Goal: Communication & Community: Ask a question

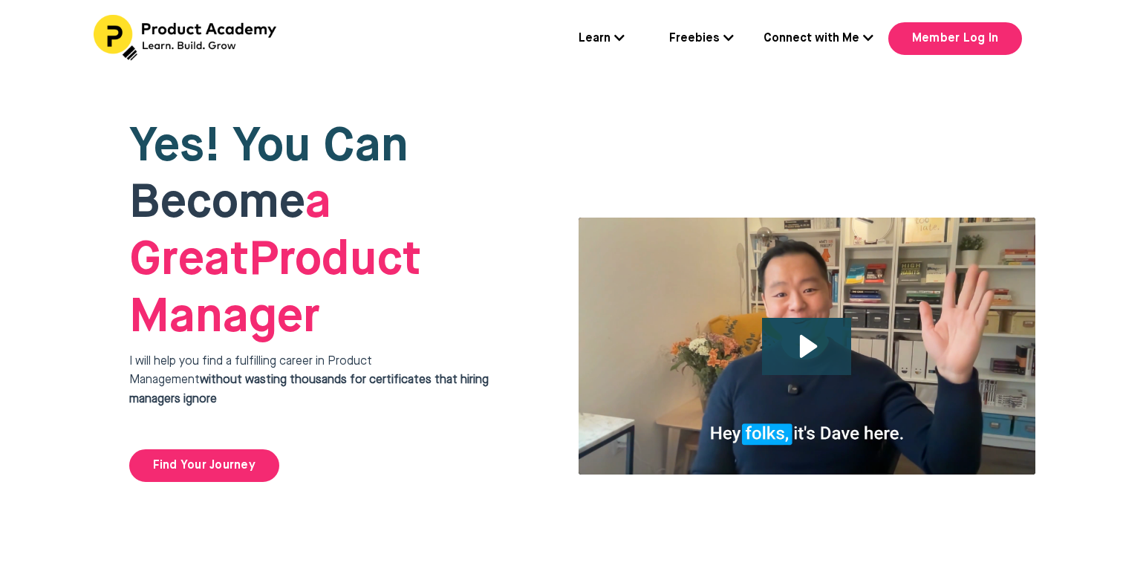
click at [599, 36] on link "Learn" at bounding box center [601, 39] width 46 height 19
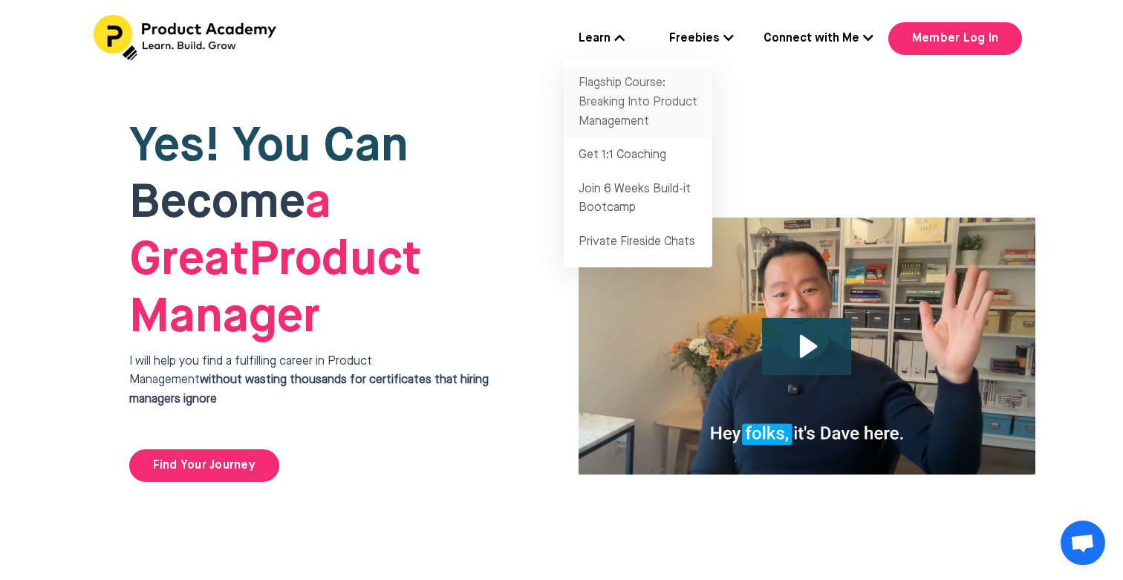
click at [639, 94] on link "Flagship Course: Breaking Into Product Management" at bounding box center [638, 103] width 148 height 72
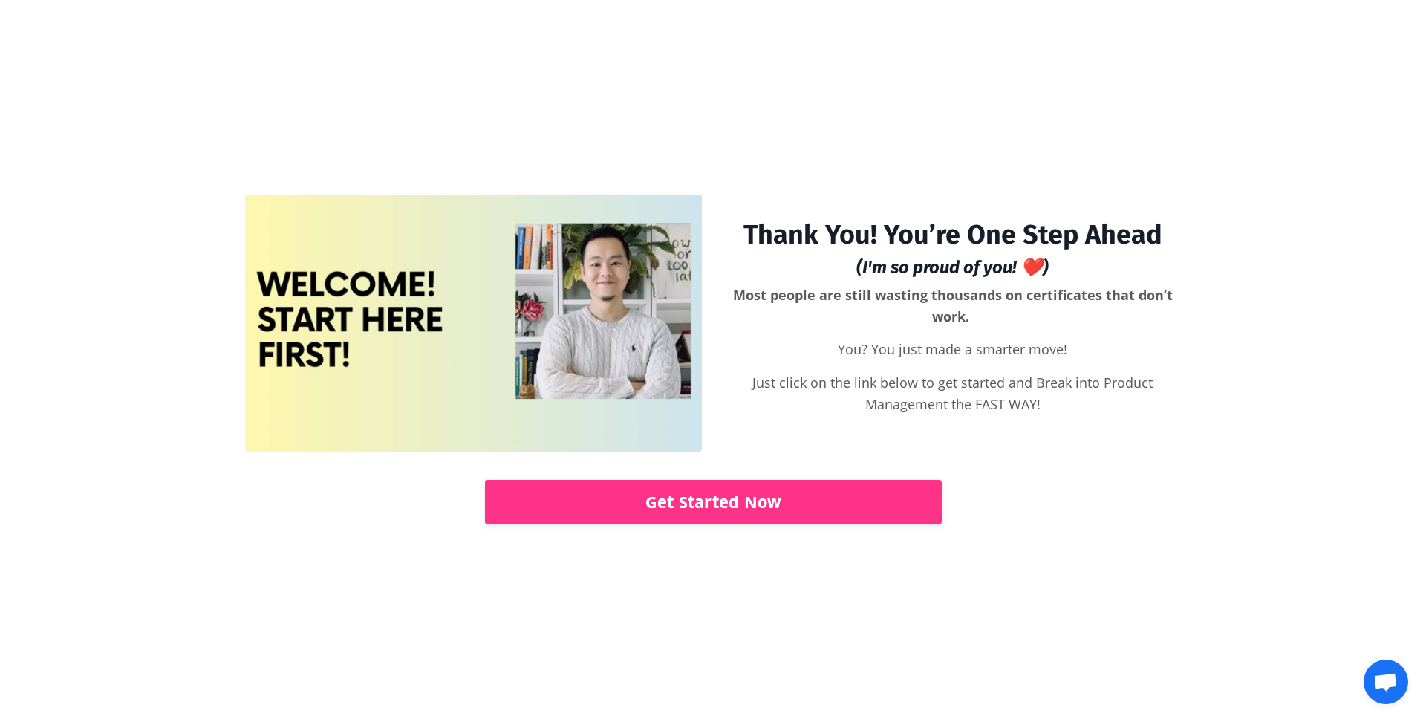
click at [783, 495] on link "Get Started Now" at bounding box center [713, 502] width 457 height 45
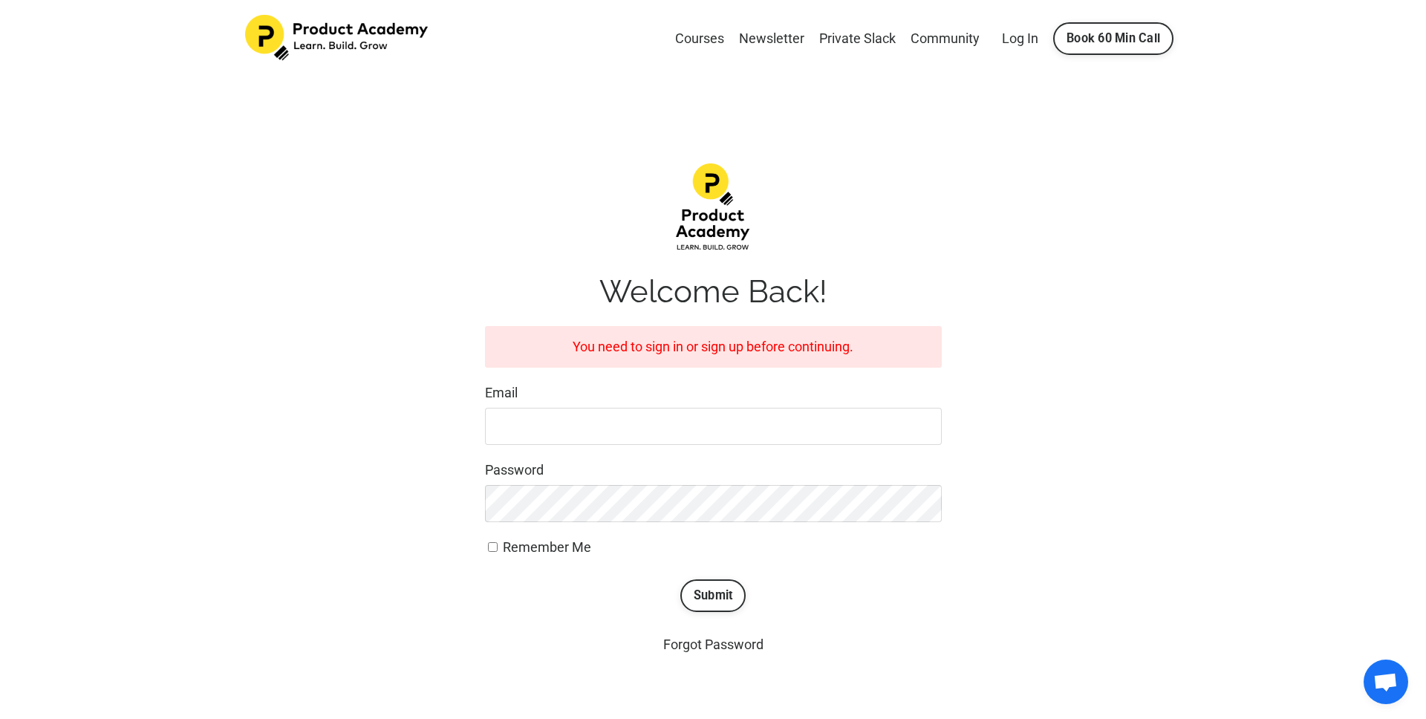
click at [815, 417] on input "Email" at bounding box center [713, 426] width 457 height 37
click at [767, 430] on input "Email" at bounding box center [713, 426] width 457 height 37
click at [764, 430] on input "Email" at bounding box center [713, 426] width 457 height 37
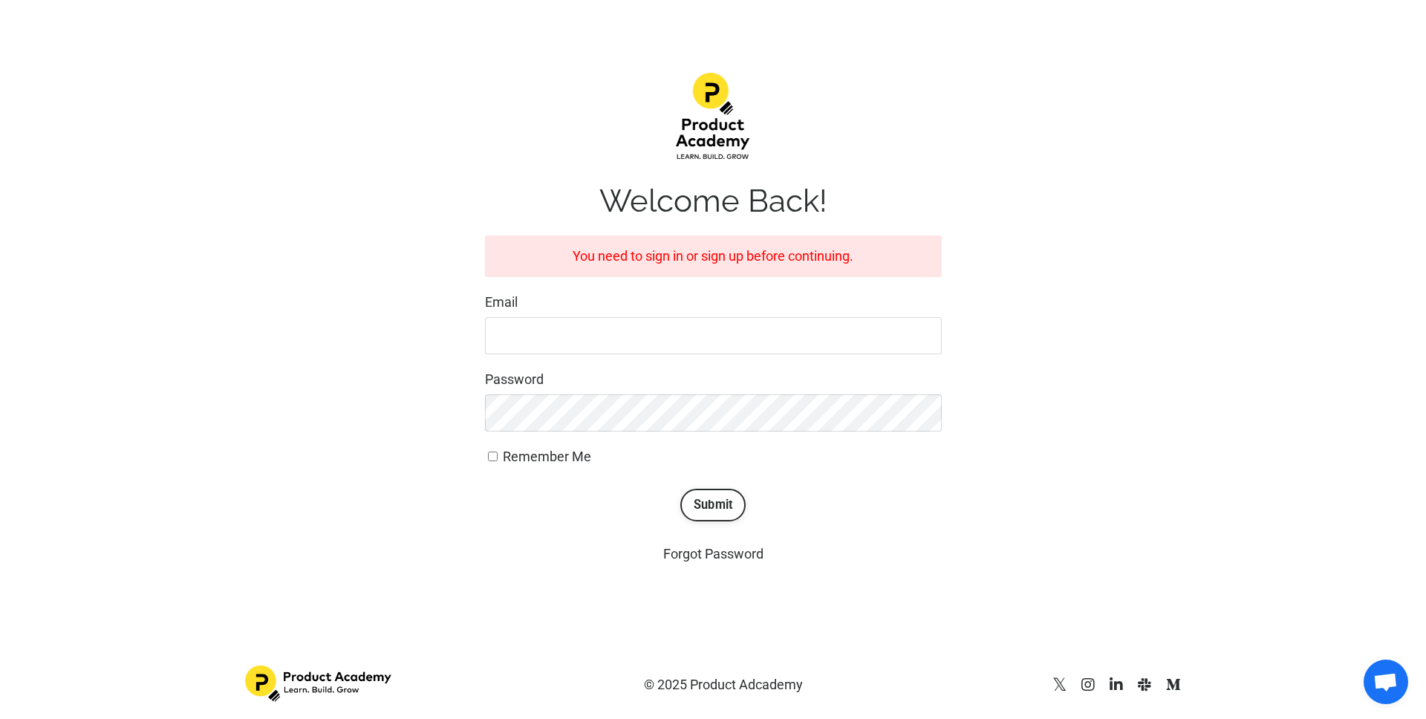
click at [661, 342] on input "Email" at bounding box center [713, 335] width 457 height 37
type input "[EMAIL_ADDRESS][DOMAIN_NAME]"
click at [541, 452] on span "Remember Me" at bounding box center [547, 456] width 88 height 16
click at [497, 452] on input "Remember Me" at bounding box center [493, 456] width 10 height 10
checkbox input "true"
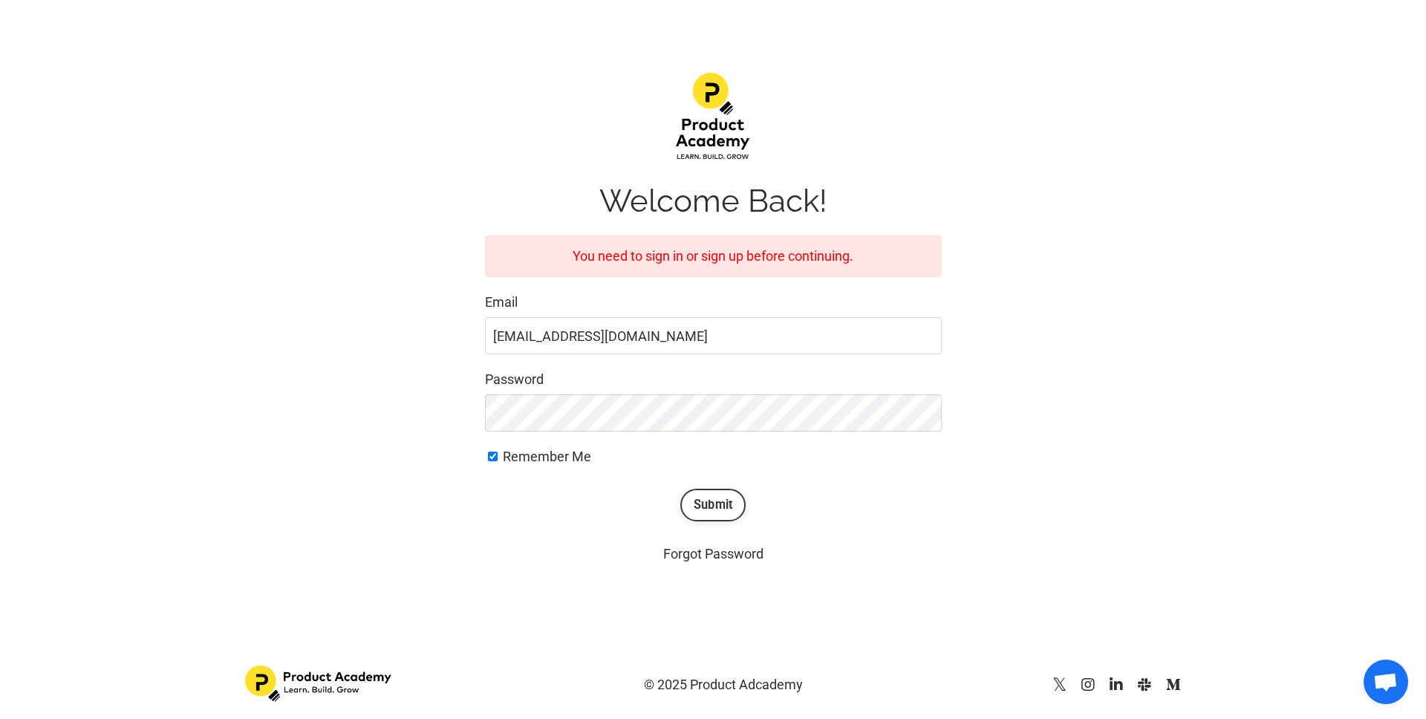
click at [733, 514] on button "Submit" at bounding box center [713, 505] width 66 height 33
click at [344, 686] on img at bounding box center [319, 683] width 148 height 36
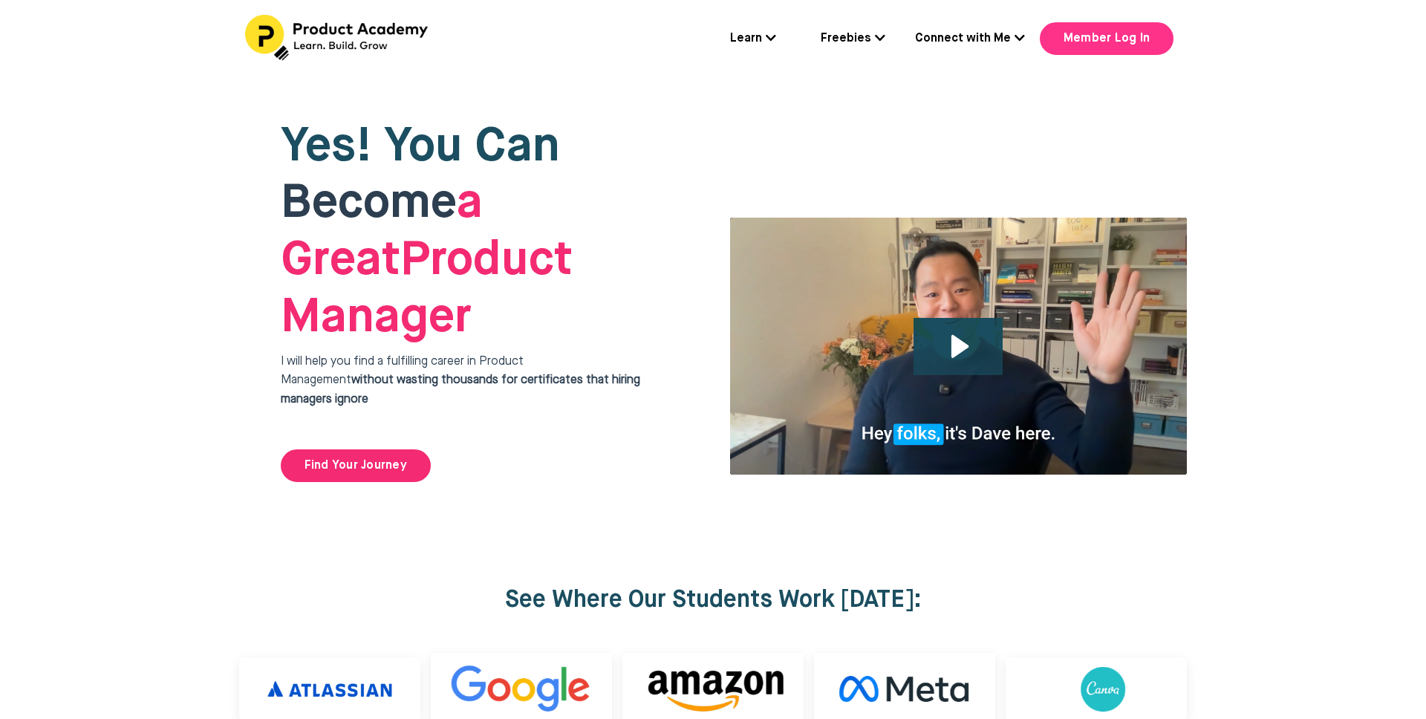
click at [1107, 42] on link "Member Log In" at bounding box center [1106, 38] width 134 height 33
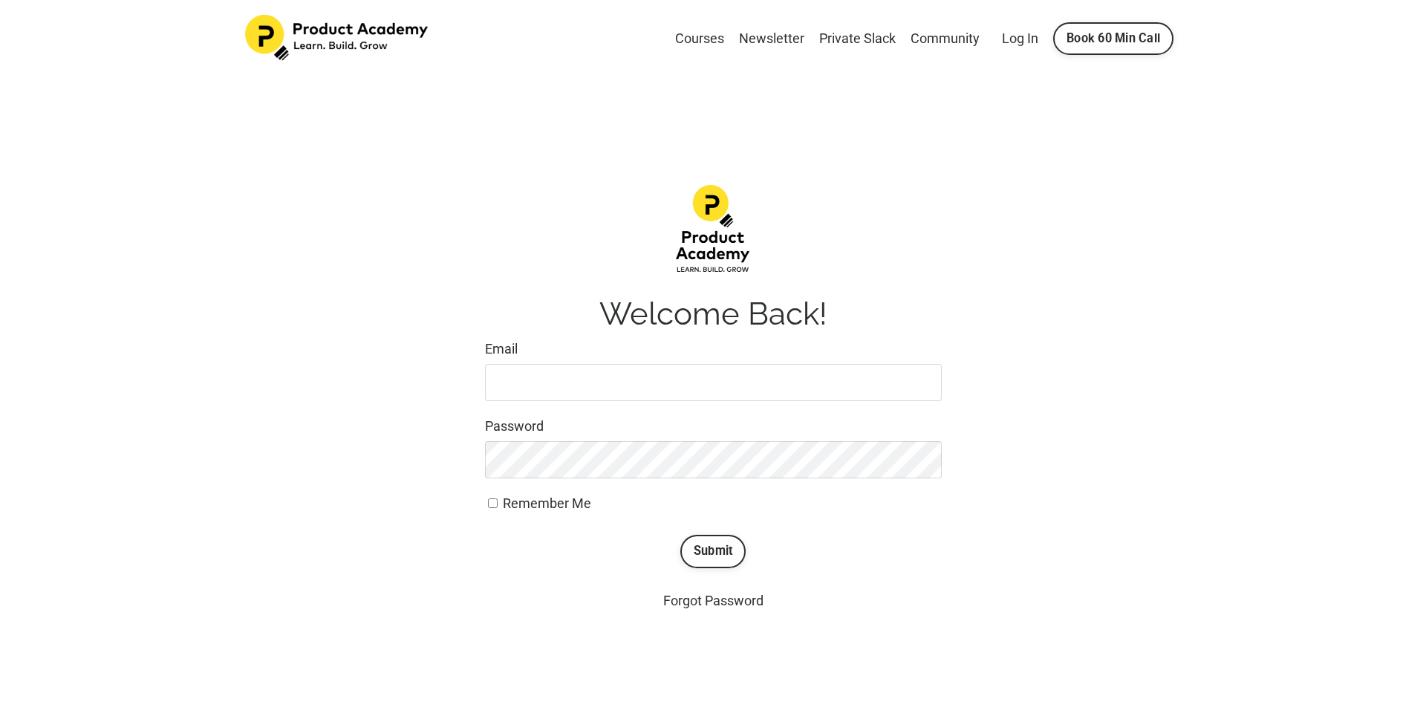
click at [633, 373] on input "Email" at bounding box center [713, 382] width 457 height 37
click at [693, 385] on input "Email" at bounding box center [713, 382] width 457 height 37
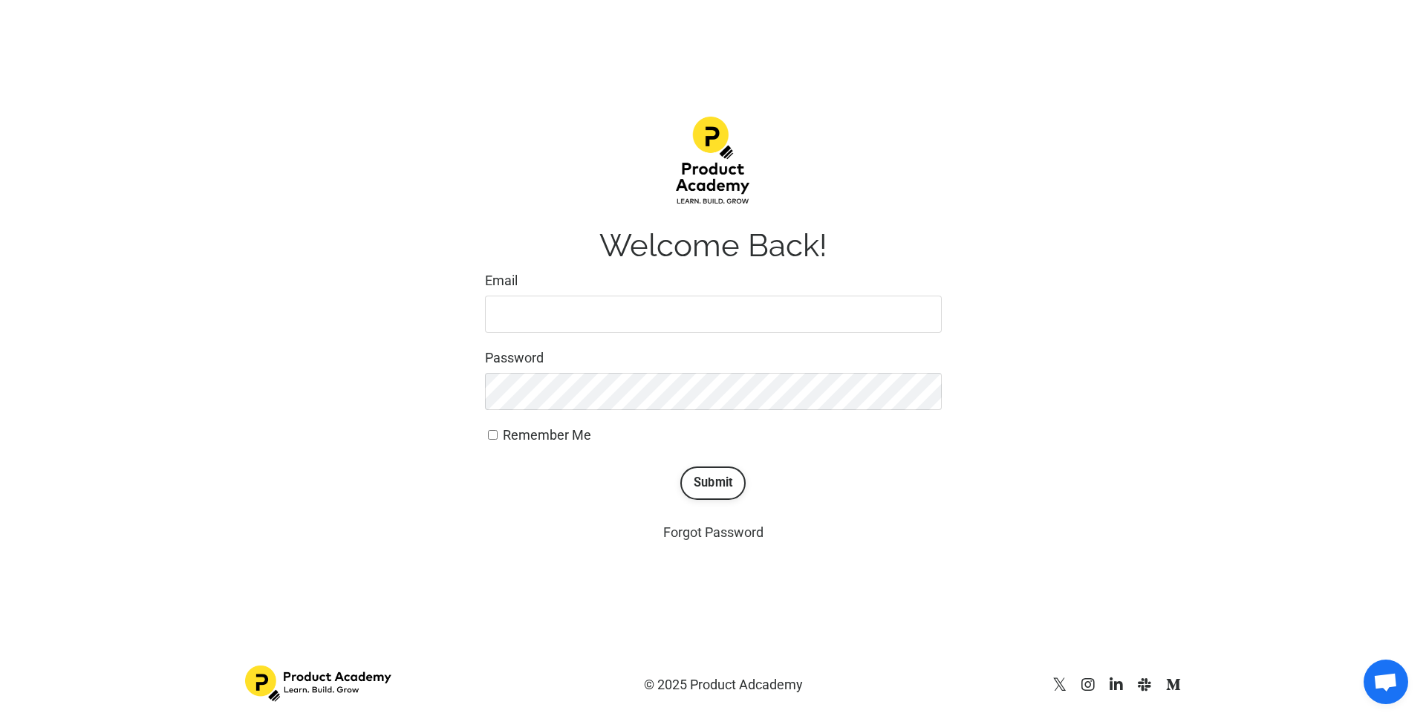
click at [738, 530] on link "Forgot Password" at bounding box center [713, 532] width 100 height 16
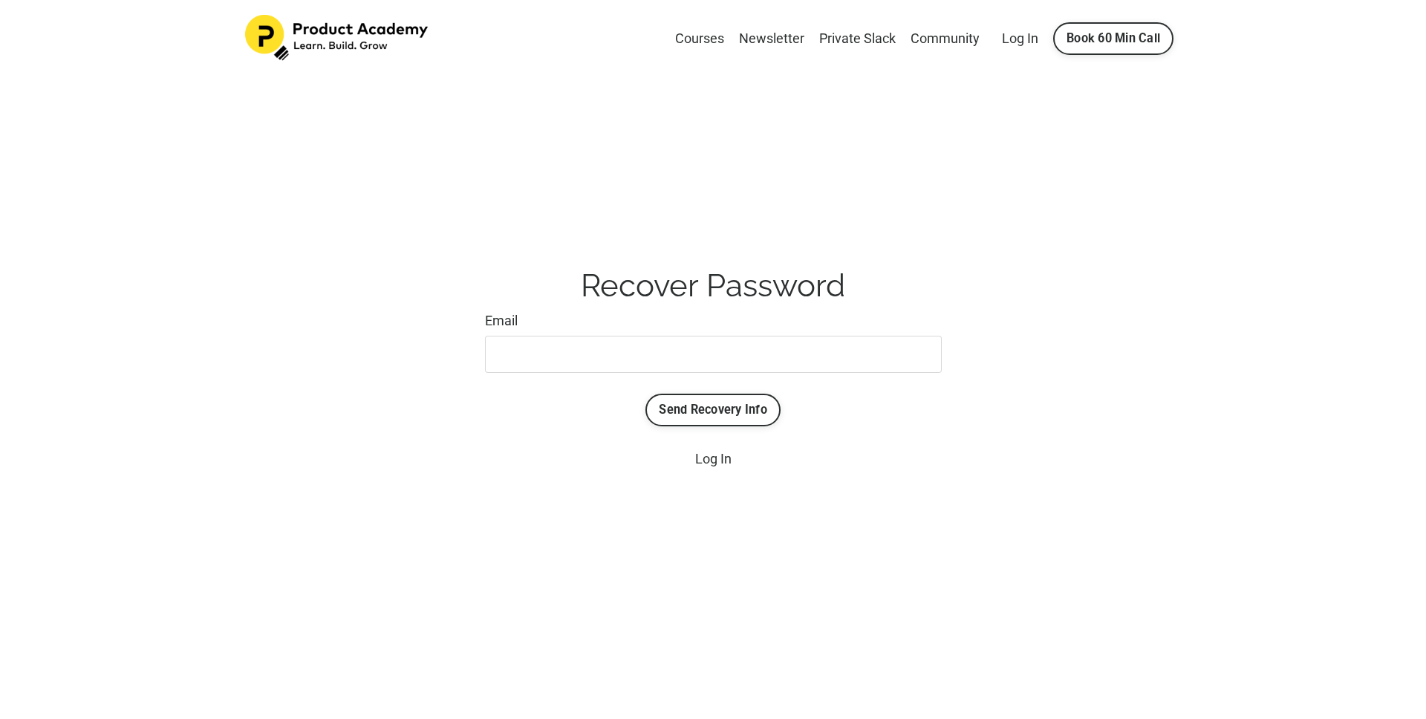
click at [659, 353] on input "Email" at bounding box center [713, 354] width 457 height 37
type input "[EMAIL_ADDRESS][DOMAIN_NAME]"
click at [732, 412] on button "Send Recovery Info" at bounding box center [712, 410] width 135 height 33
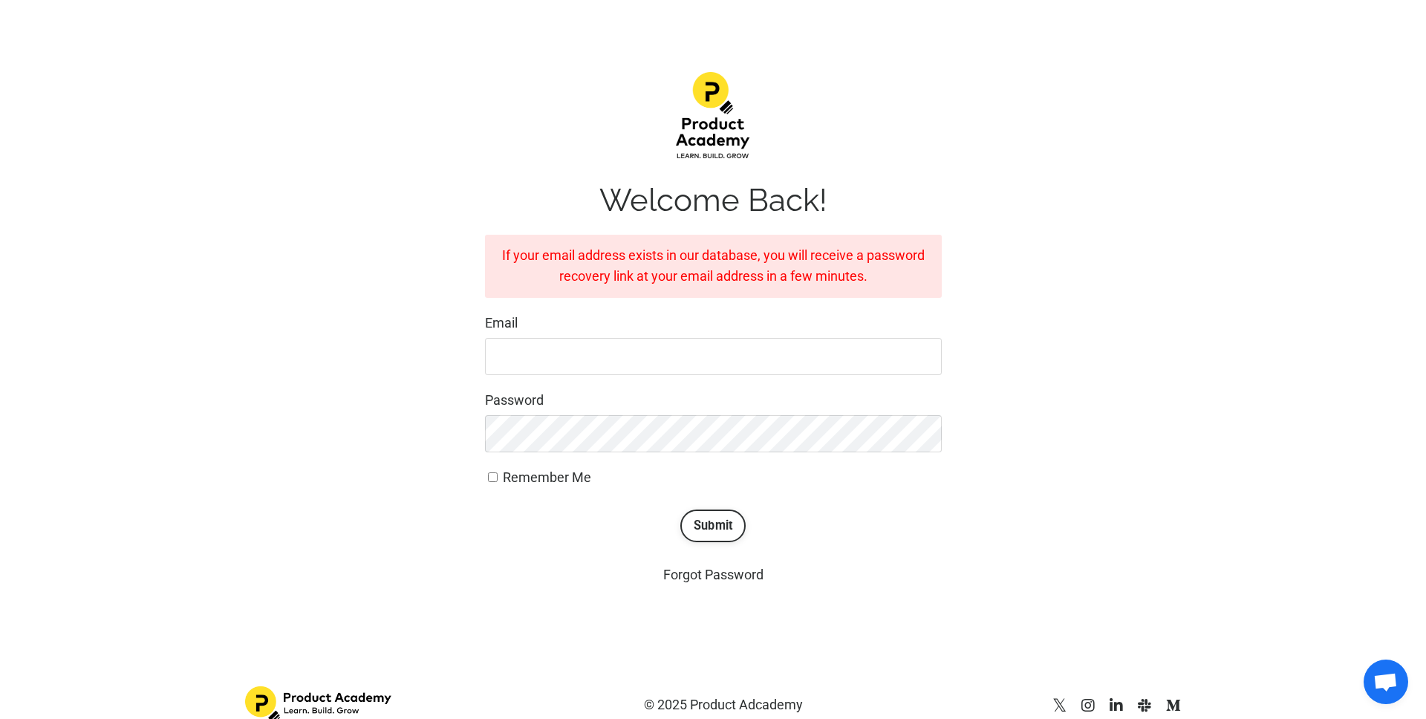
scroll to position [112, 0]
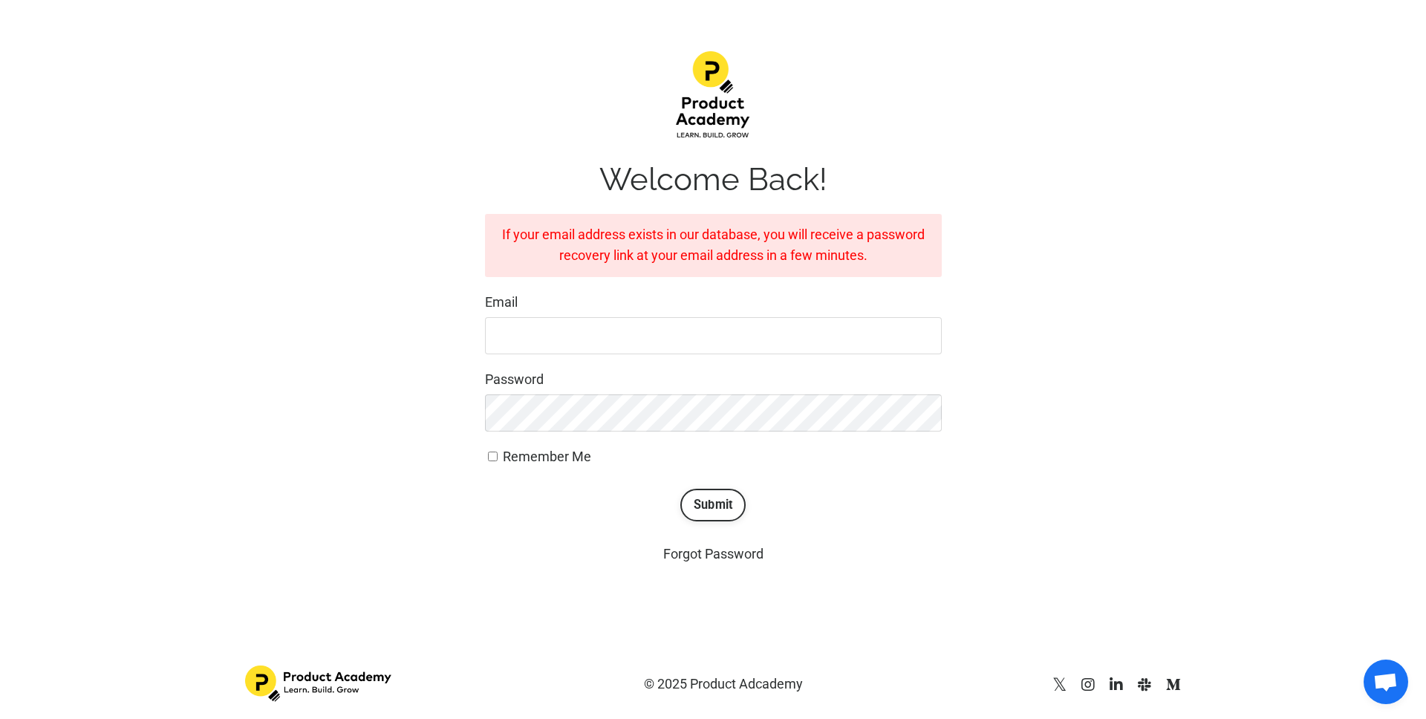
click at [551, 324] on input "Email" at bounding box center [713, 335] width 457 height 37
click at [662, 335] on input "Email" at bounding box center [713, 335] width 457 height 37
click at [601, 341] on input "[EMAIL_ADDRESS][DOMAIN_NAME]" at bounding box center [713, 335] width 457 height 37
drag, startPoint x: 683, startPoint y: 336, endPoint x: 458, endPoint y: 331, distance: 225.0
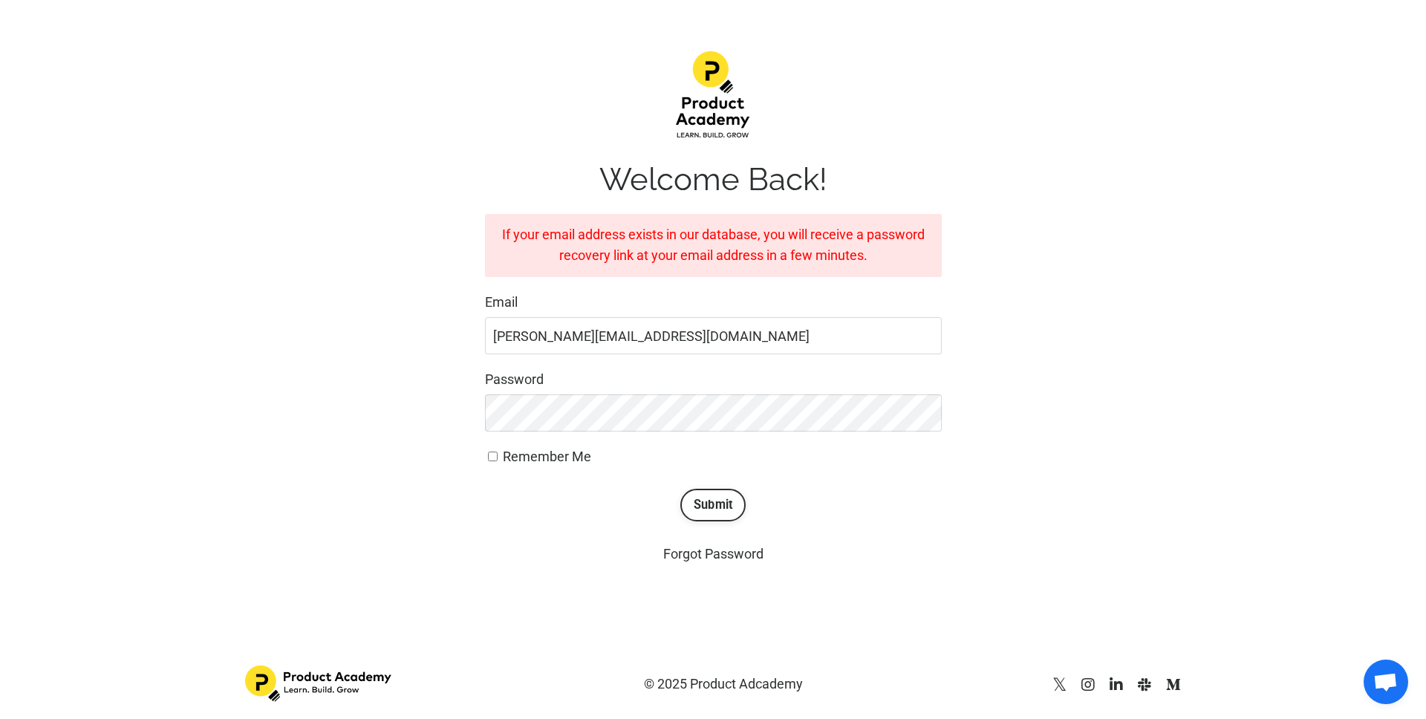
click at [458, 331] on div "Welcome Back! If your email address exists in our database, you will receive a …" at bounding box center [713, 308] width 958 height 536
type input "justine.jabur@hotmail.com"
click at [716, 541] on div "Welcome Back! If your email address exists in our database, you will receive a …" at bounding box center [713, 308] width 457 height 514
click at [716, 548] on link "Forgot Password" at bounding box center [713, 554] width 100 height 16
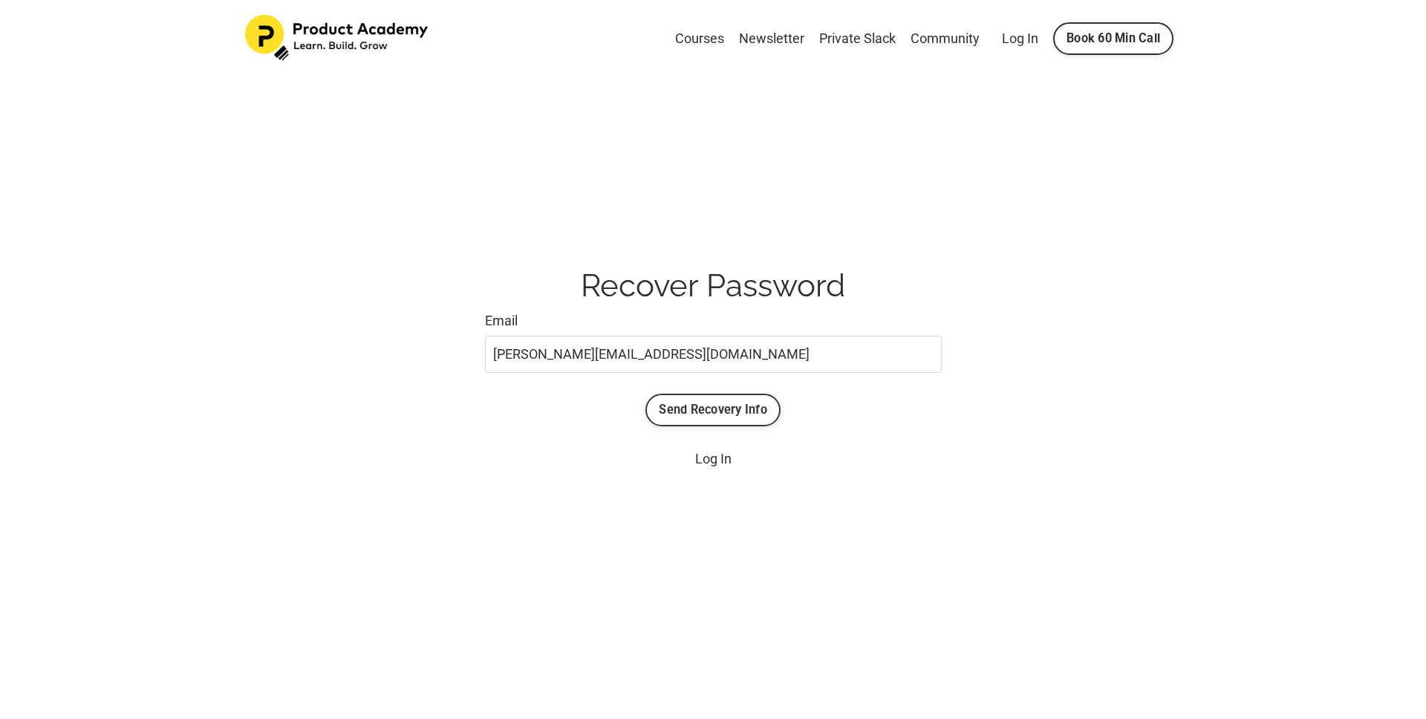
type input "[PERSON_NAME][EMAIL_ADDRESS][DOMAIN_NAME]"
click at [702, 414] on button "Send Recovery Info" at bounding box center [712, 410] width 135 height 33
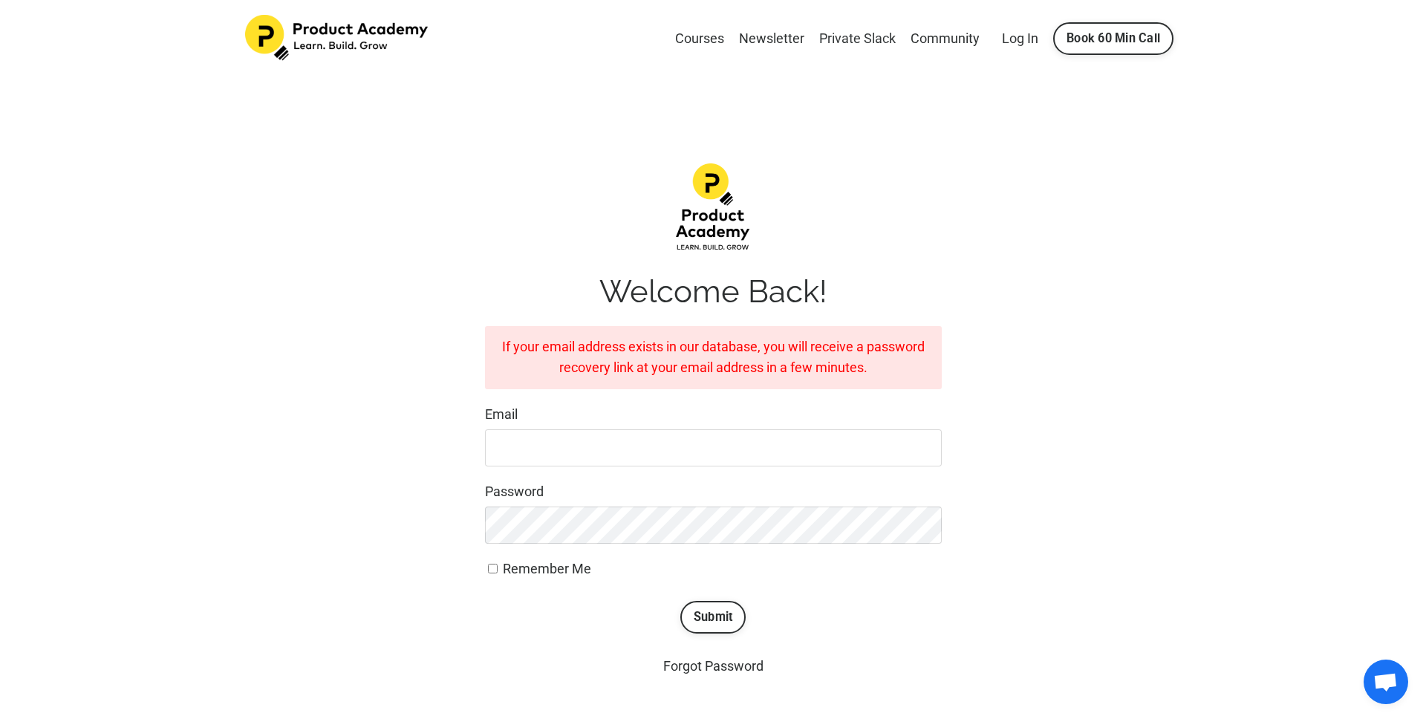
click at [859, 30] on link "Private Slack" at bounding box center [857, 39] width 76 height 22
click at [691, 40] on link "Courses" at bounding box center [699, 39] width 49 height 22
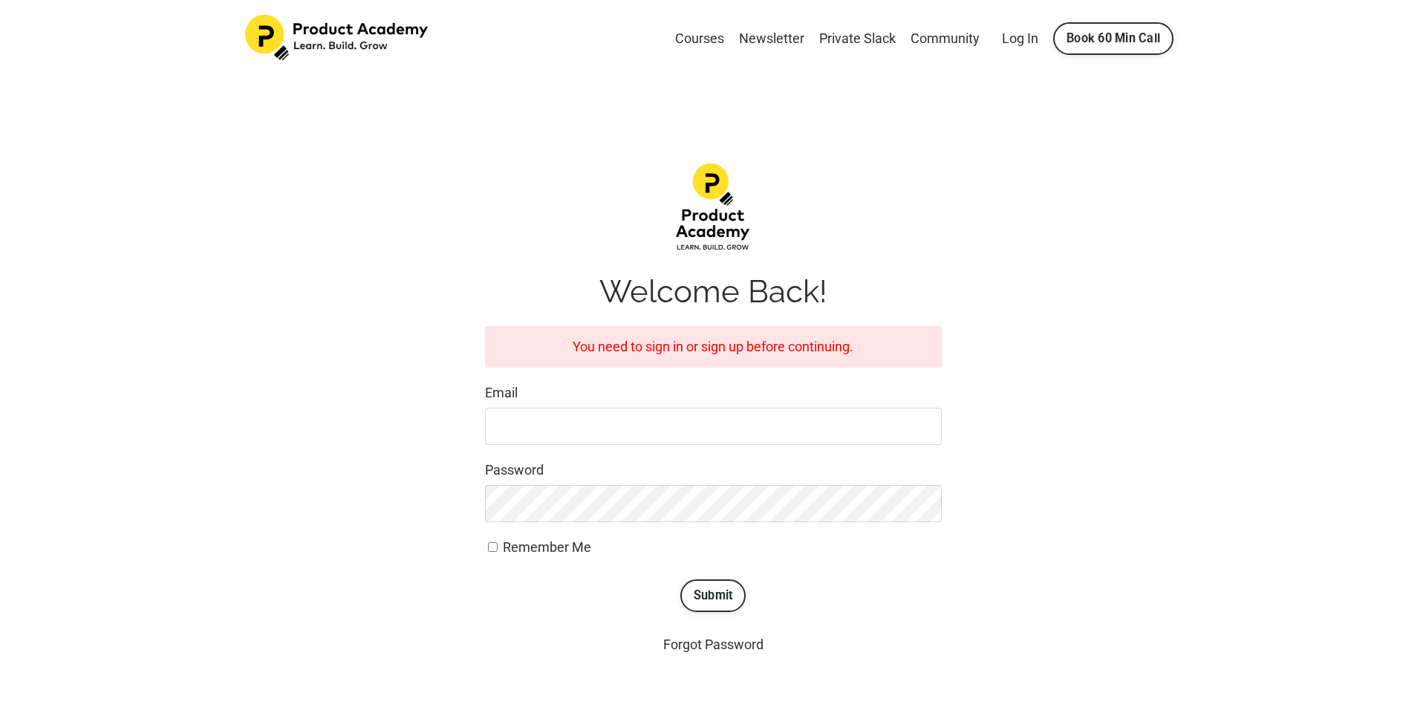
scroll to position [91, 0]
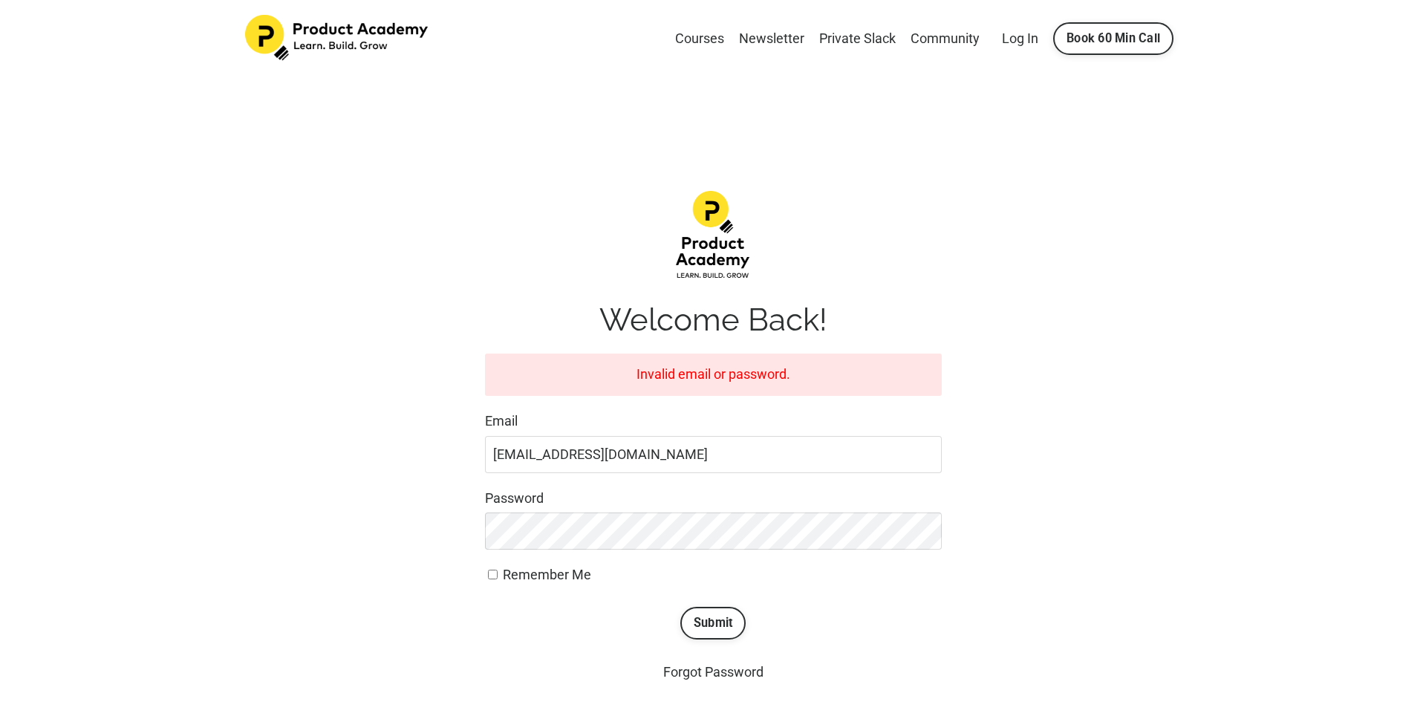
scroll to position [91, 0]
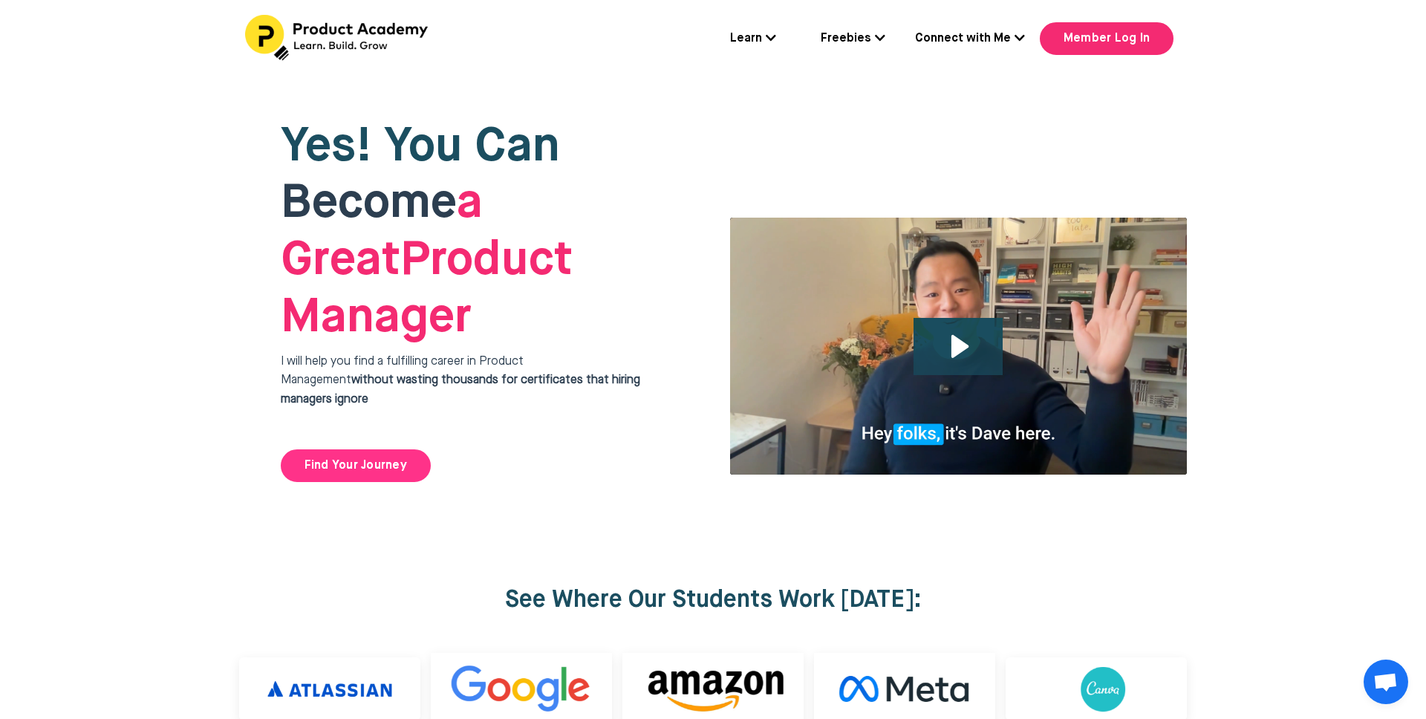
click at [342, 449] on link "Find Your Journey" at bounding box center [356, 465] width 150 height 33
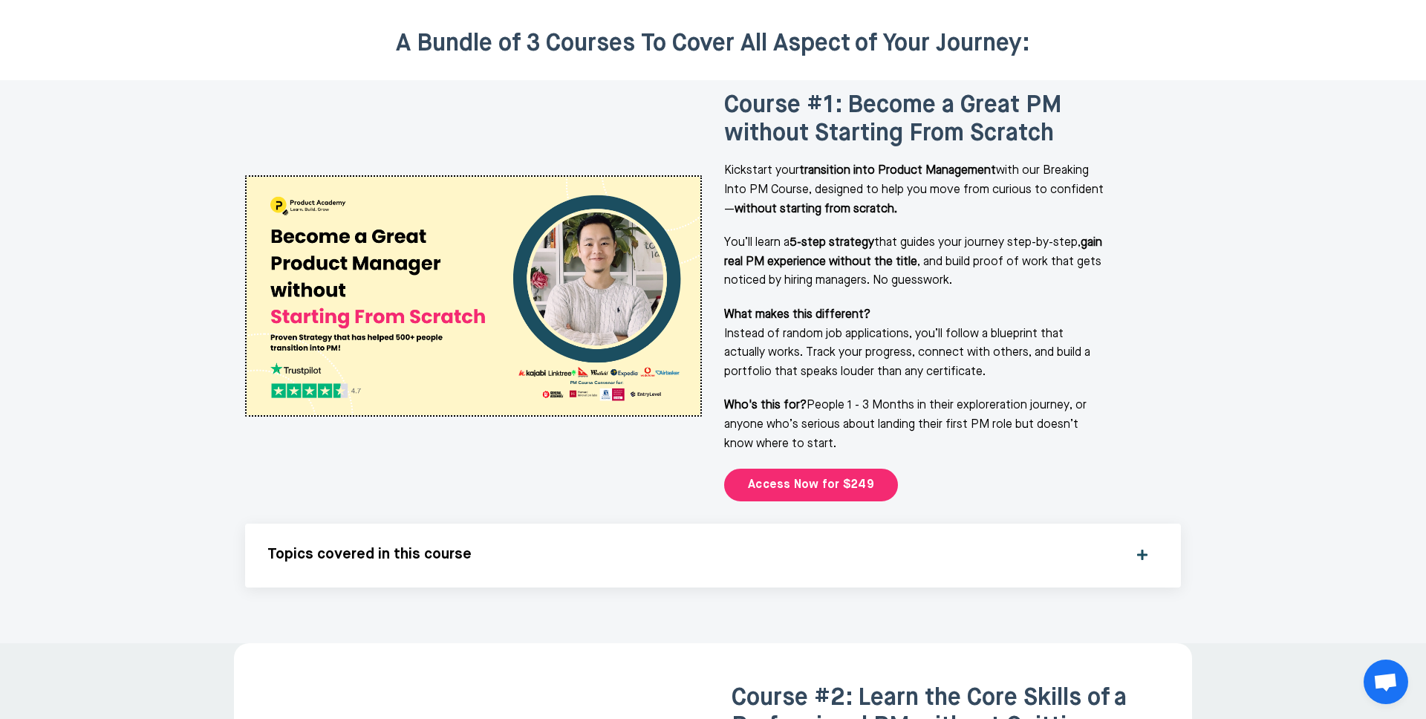
scroll to position [1873, 0]
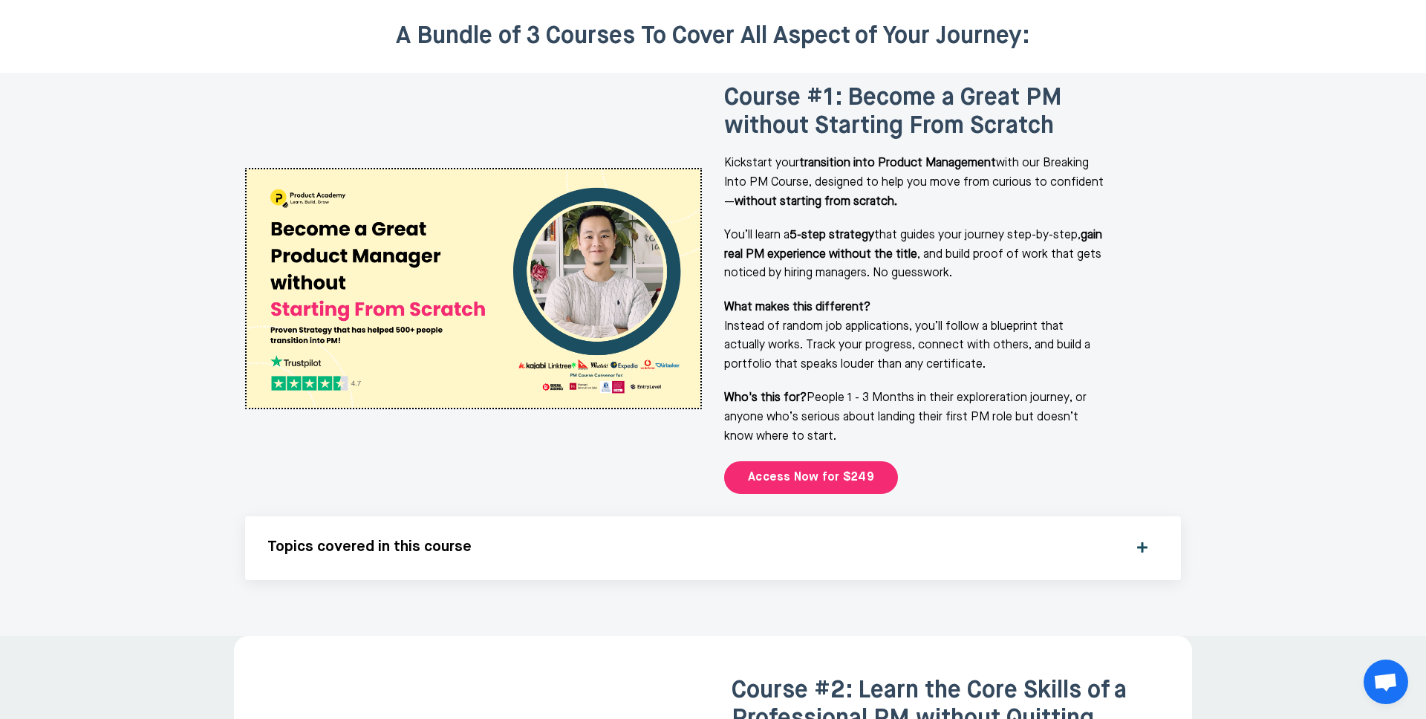
click at [735, 538] on h5 "Topics covered in this course" at bounding box center [693, 547] width 852 height 18
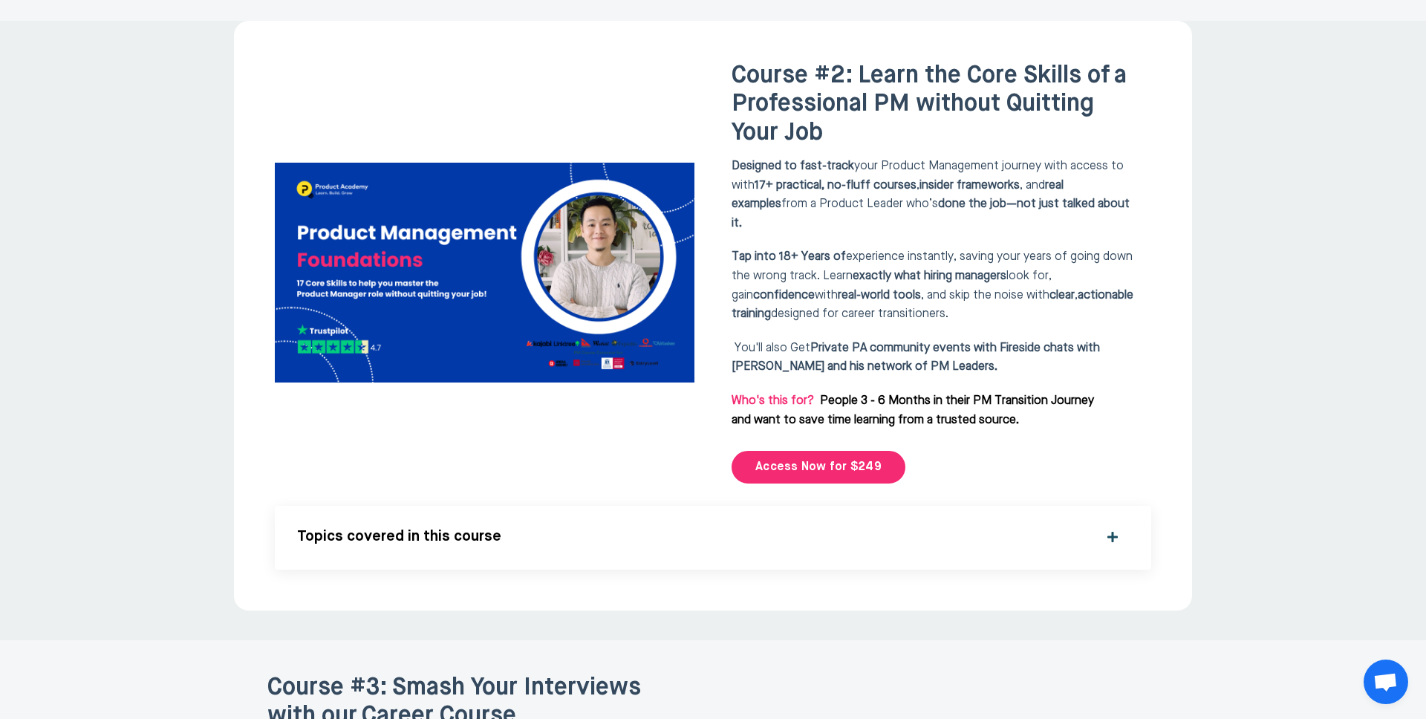
scroll to position [3810, 0]
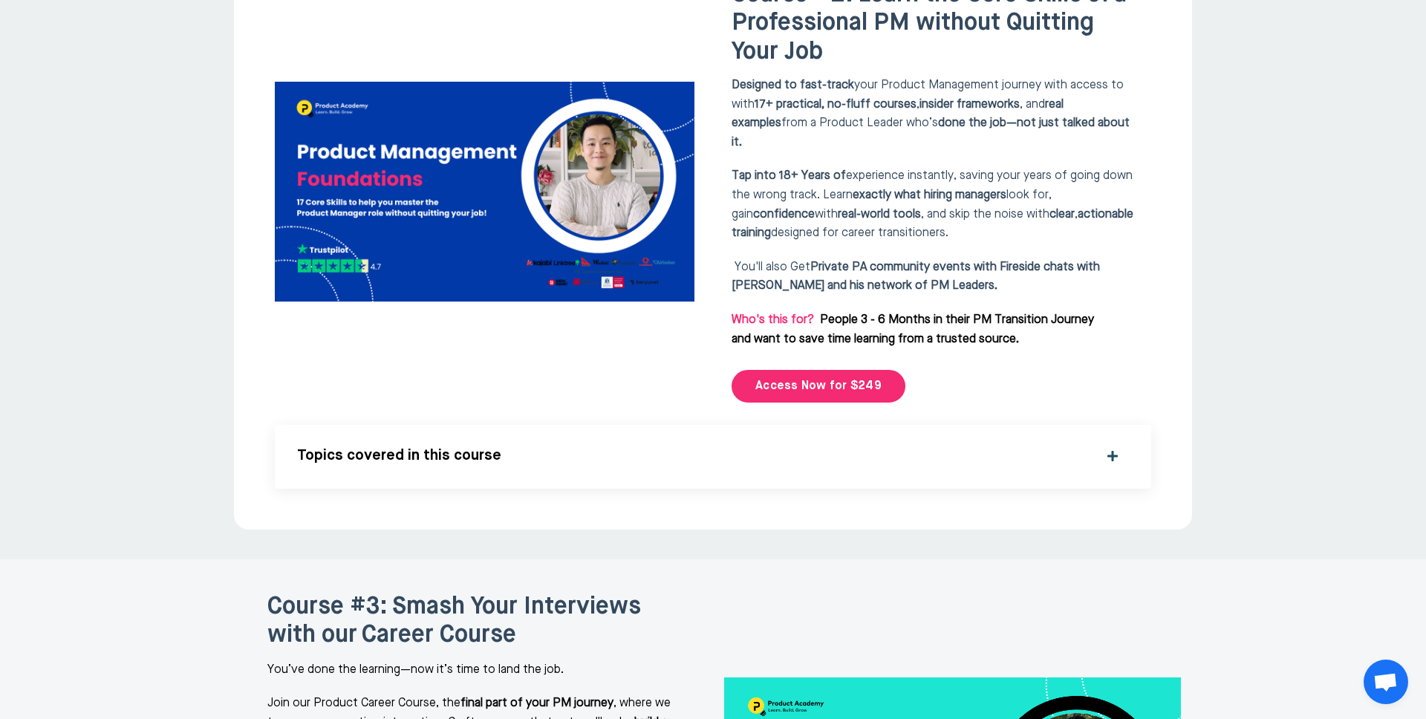
click at [706, 425] on div "Topics covered in this course What’s Covered in This Course This course is desi…" at bounding box center [713, 457] width 876 height 64
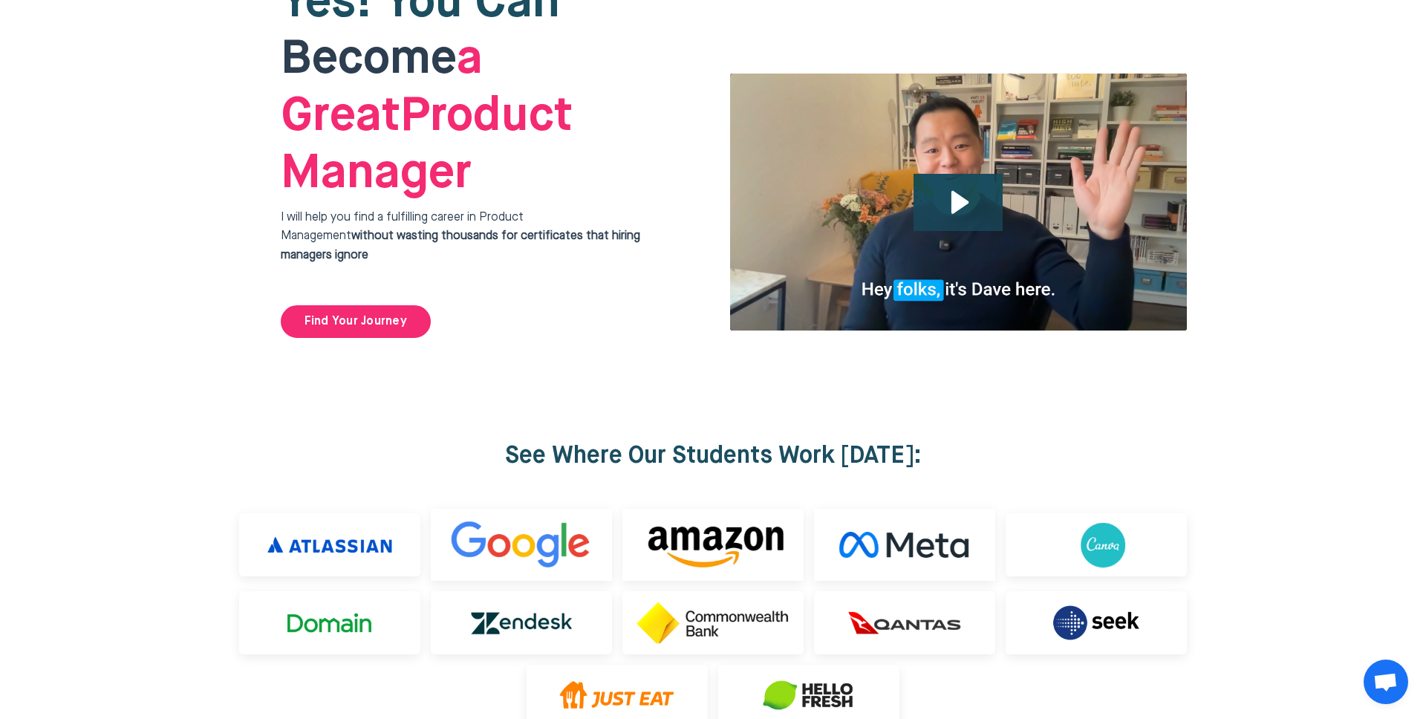
scroll to position [0, 0]
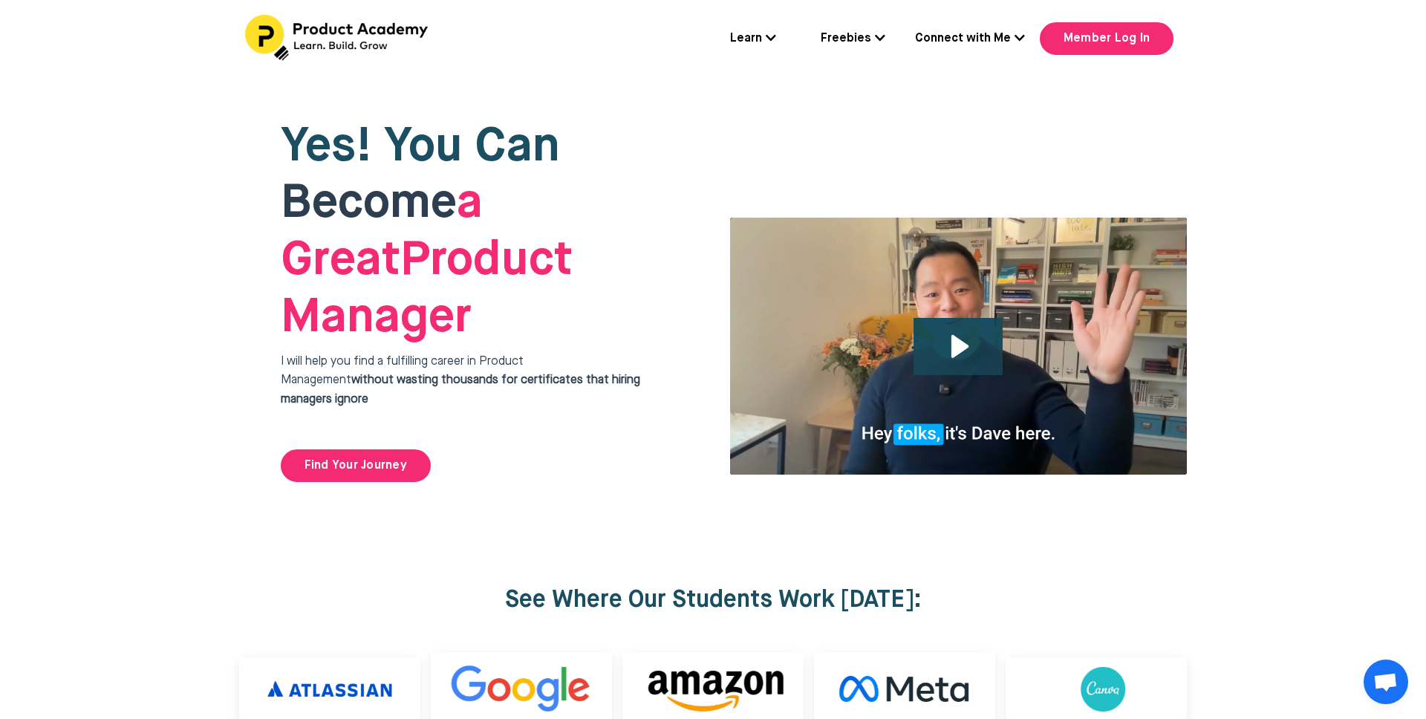
click at [866, 42] on link "Freebies" at bounding box center [852, 39] width 65 height 19
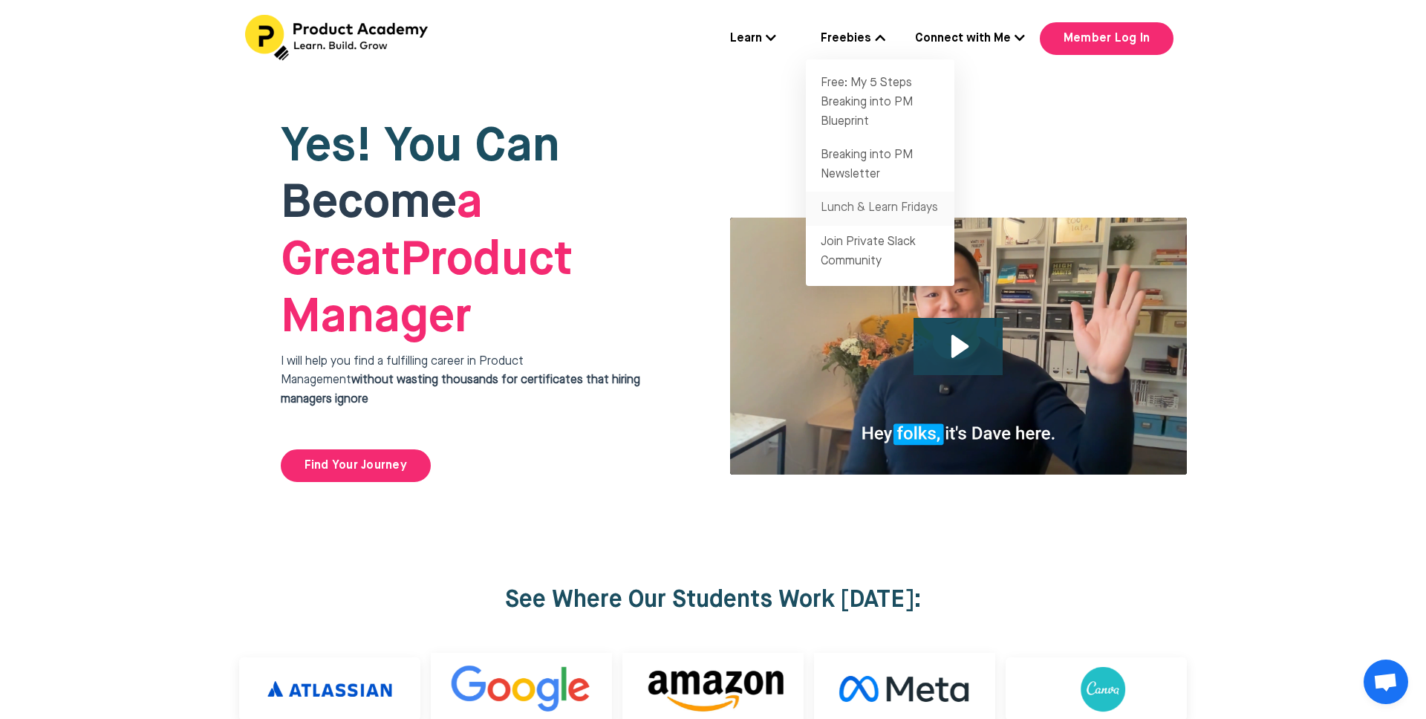
click at [904, 211] on link "Lunch & Learn Fridays" at bounding box center [880, 209] width 148 height 34
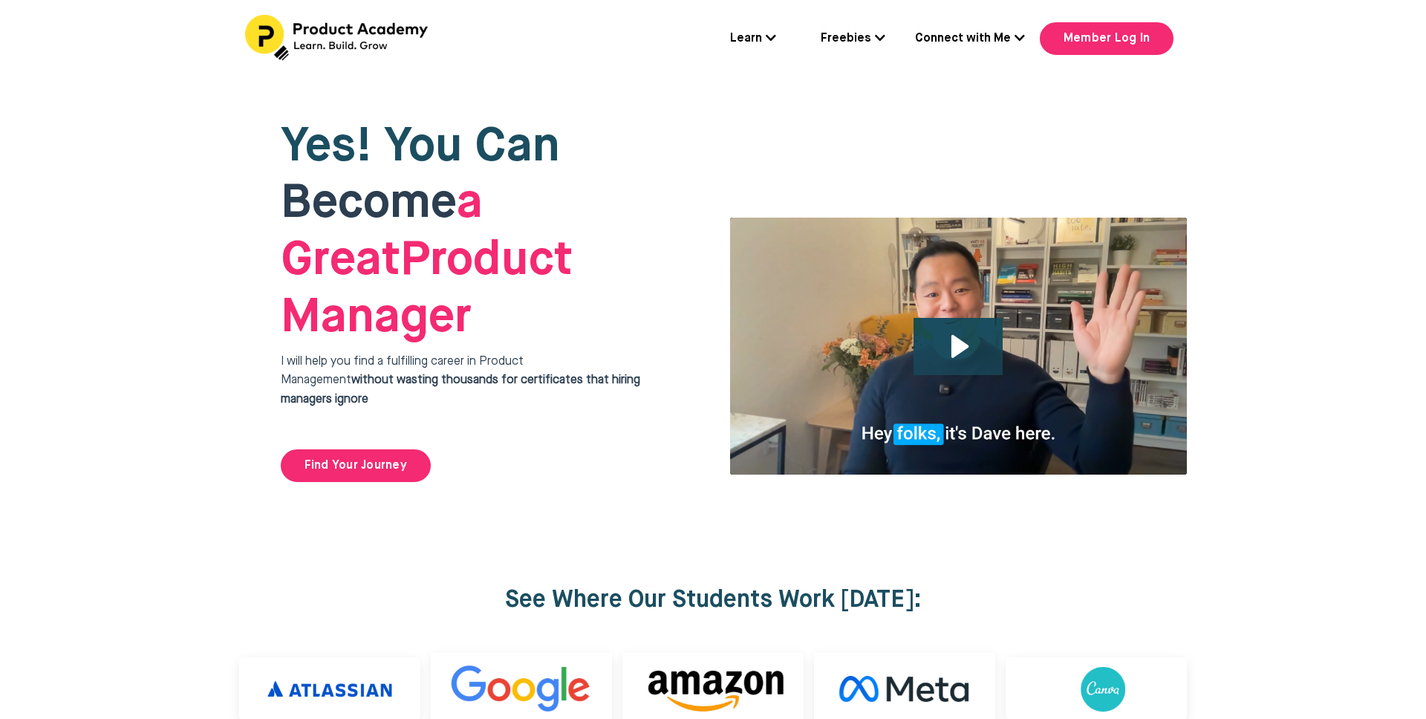
click at [995, 39] on link "Connect with Me" at bounding box center [970, 39] width 110 height 19
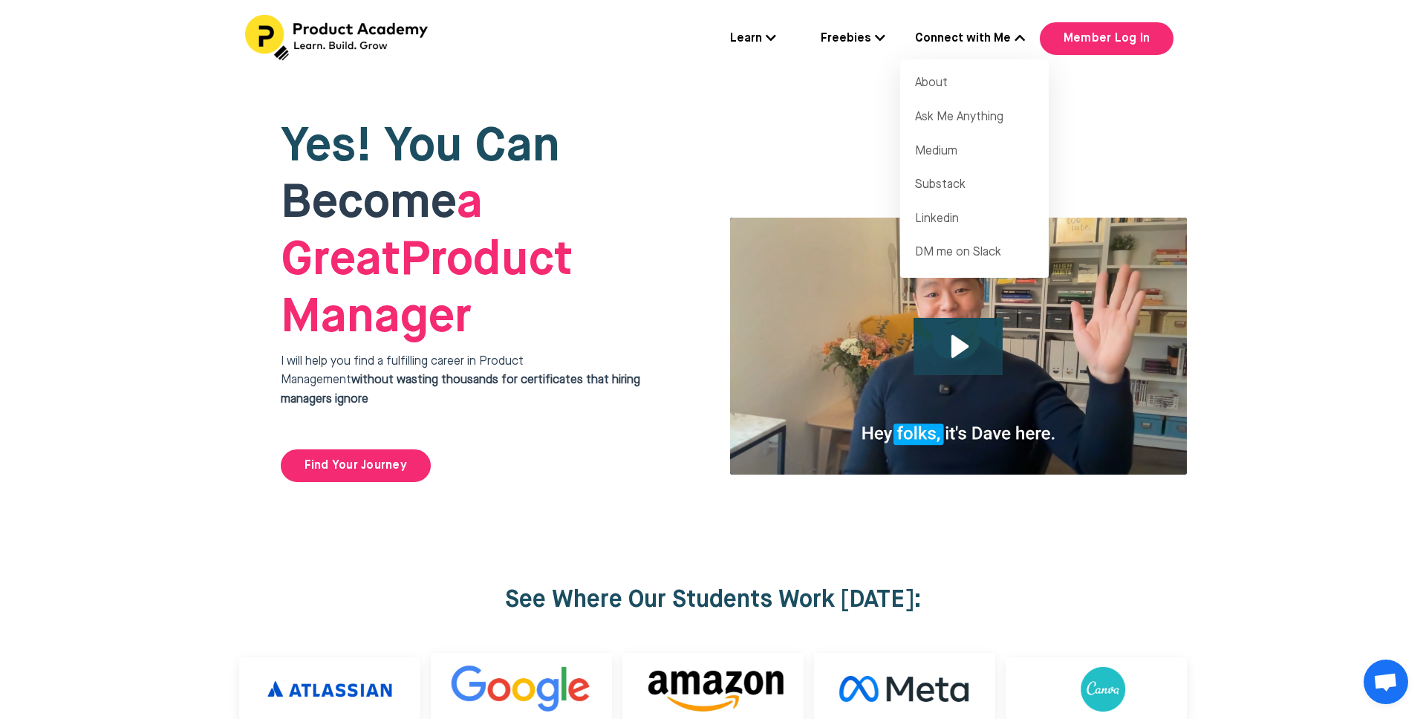
click at [761, 37] on link "Learn" at bounding box center [753, 39] width 46 height 19
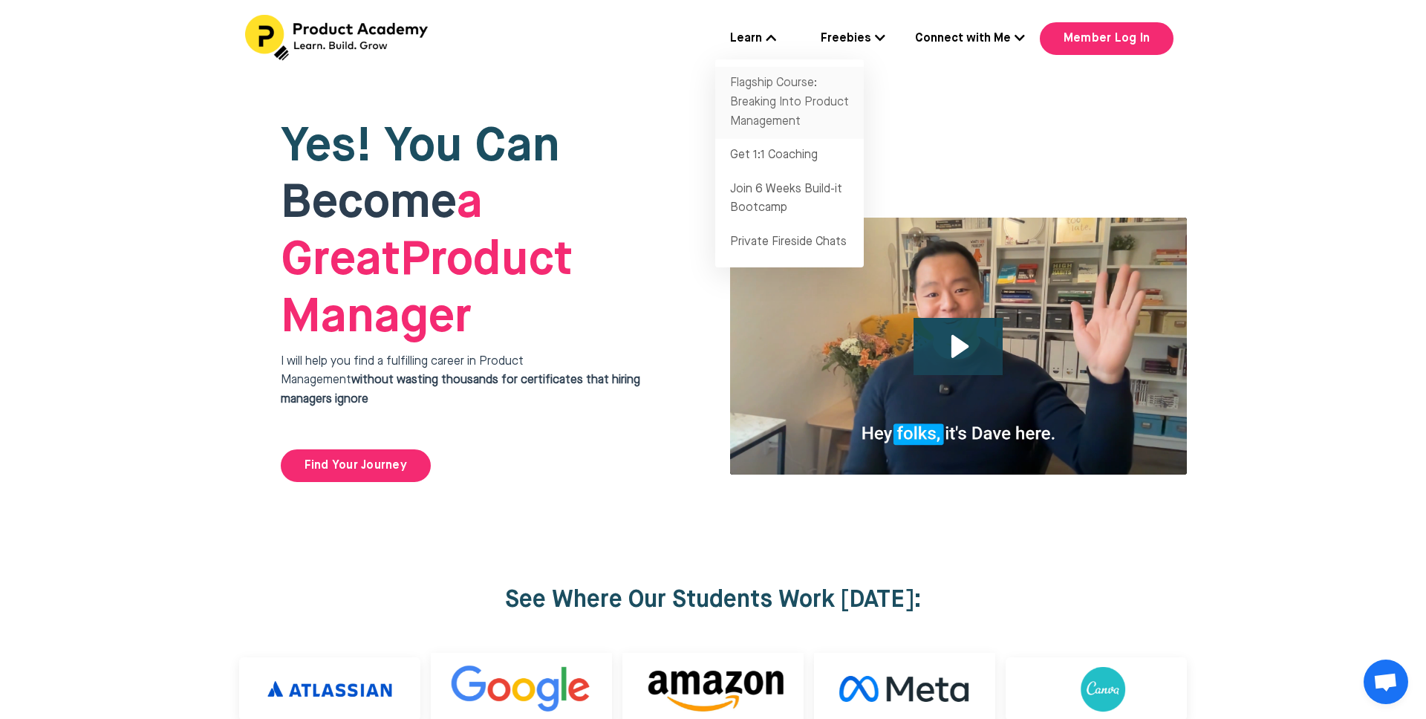
click at [812, 114] on link "Flagship Course: Breaking Into Product Management" at bounding box center [789, 103] width 148 height 72
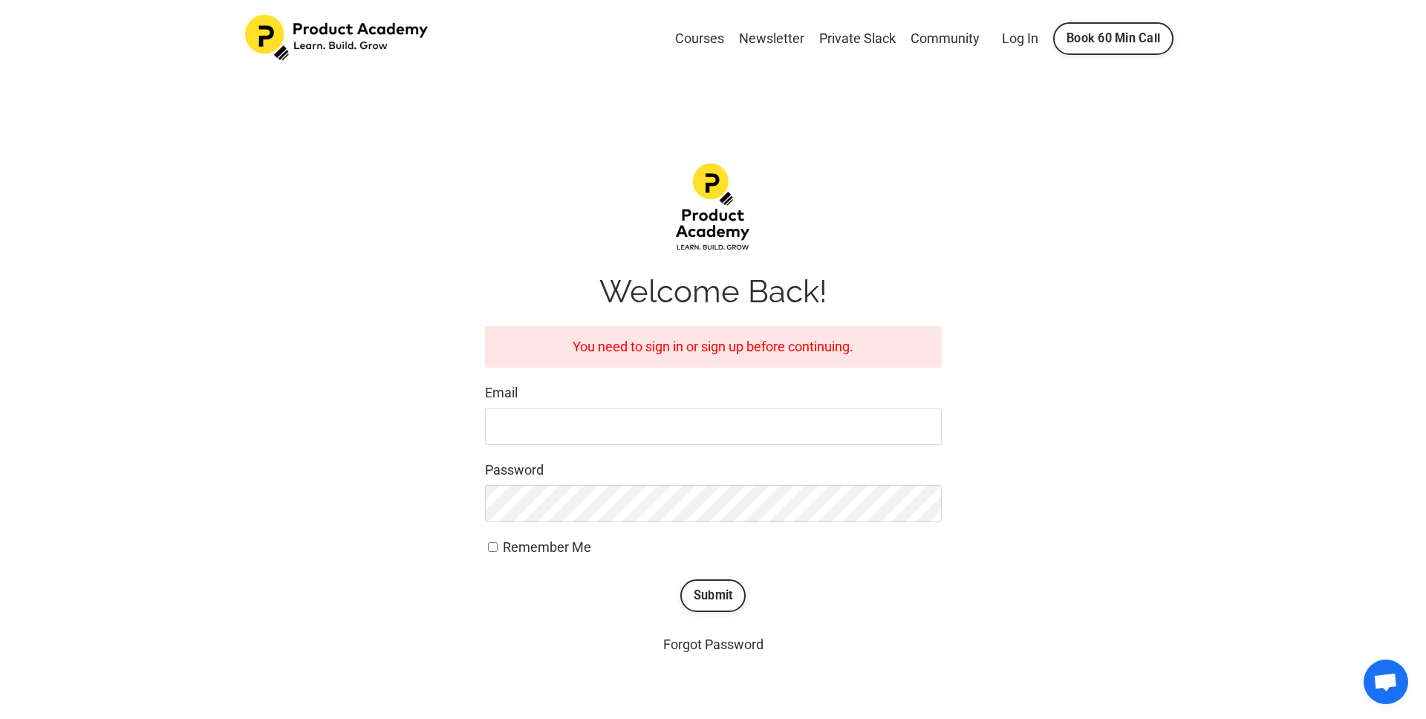
click at [604, 434] on input "Email" at bounding box center [713, 426] width 457 height 37
click at [601, 431] on input "Email" at bounding box center [713, 426] width 457 height 37
click at [564, 437] on input "Email" at bounding box center [713, 426] width 457 height 37
click at [589, 425] on input "Email" at bounding box center [713, 426] width 457 height 37
type input "[EMAIL_ADDRESS][DOMAIN_NAME]"
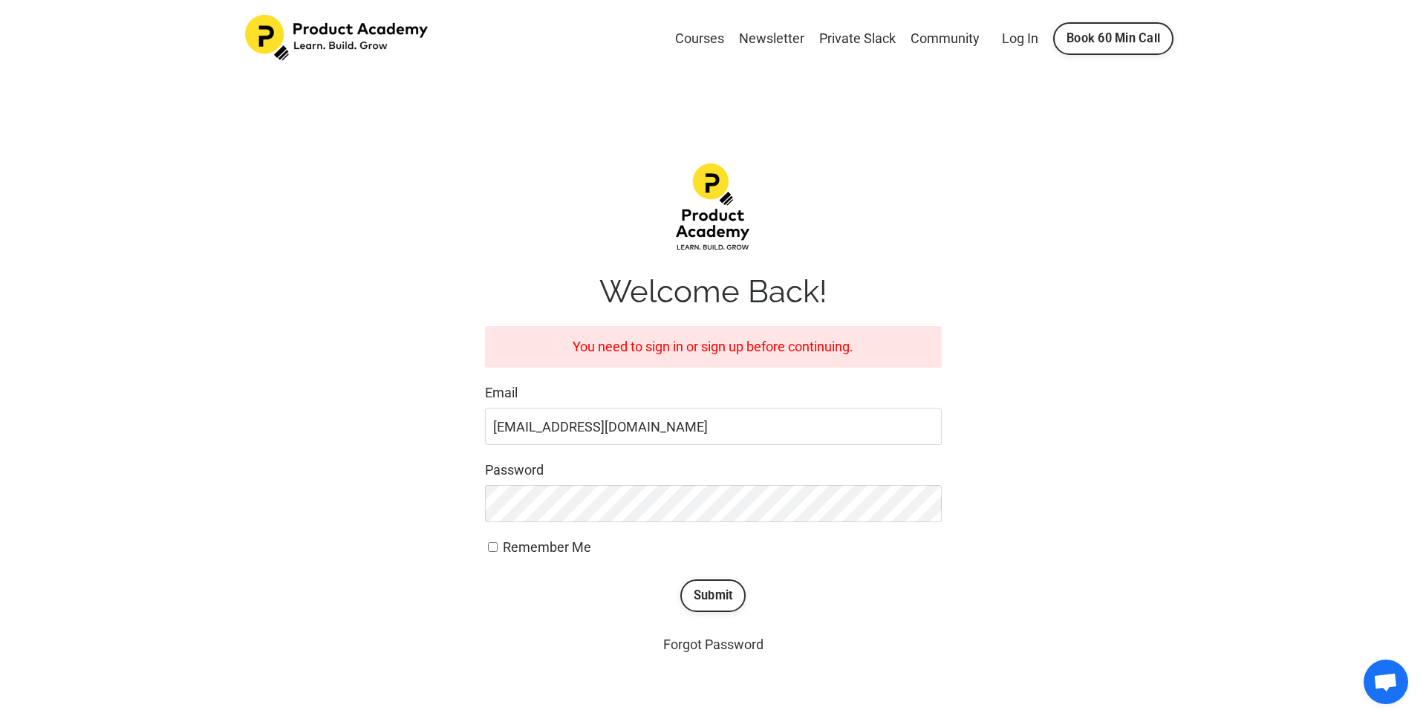
click at [694, 643] on link "Forgot Password" at bounding box center [713, 644] width 100 height 16
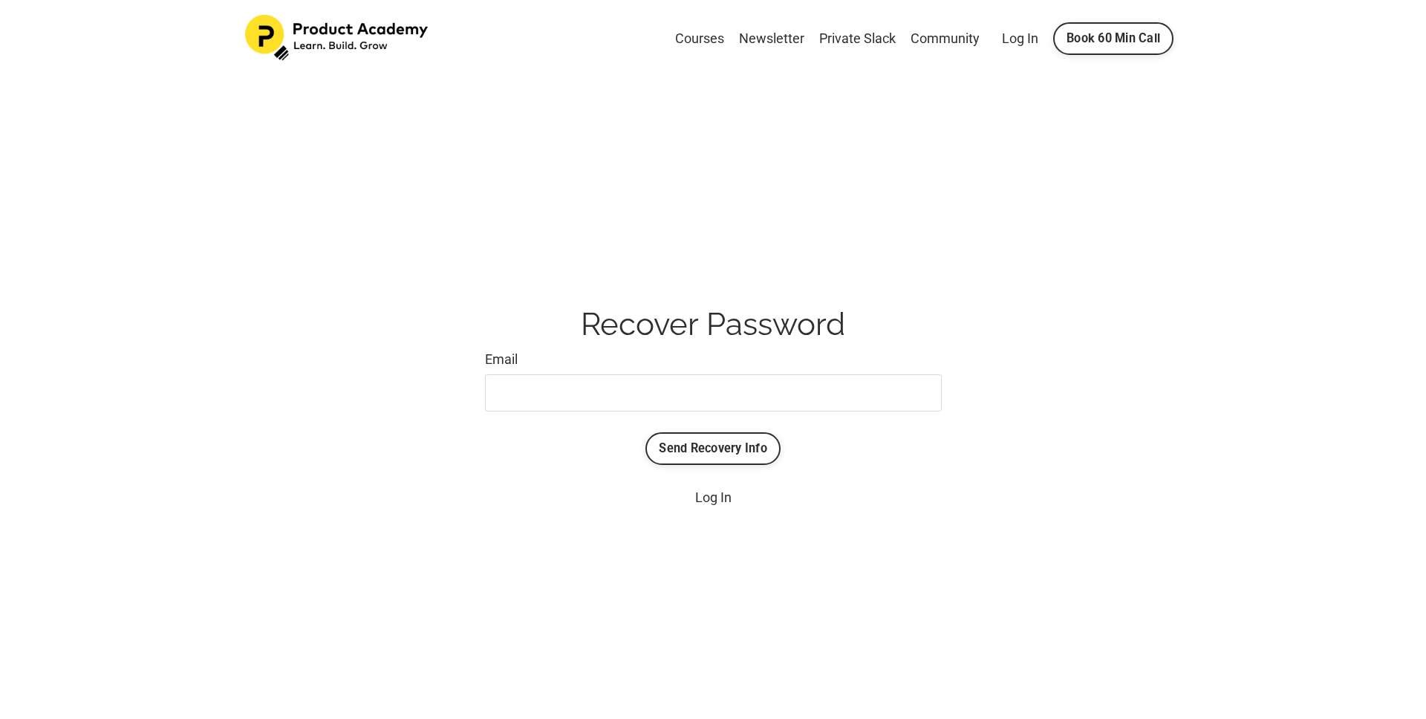
click at [550, 399] on input "Email" at bounding box center [713, 392] width 457 height 37
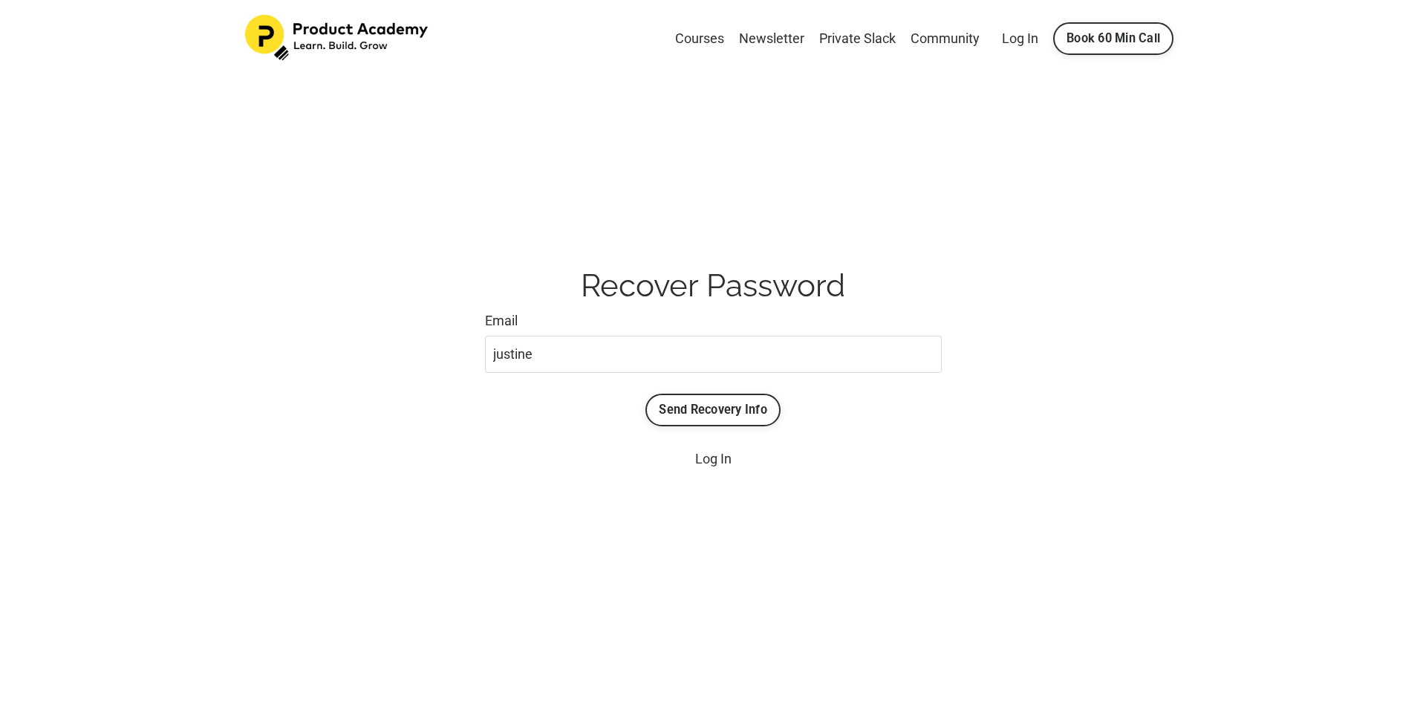
type input "[EMAIL_ADDRESS][DOMAIN_NAME]"
click at [701, 404] on button "Send Recovery Info" at bounding box center [712, 410] width 135 height 33
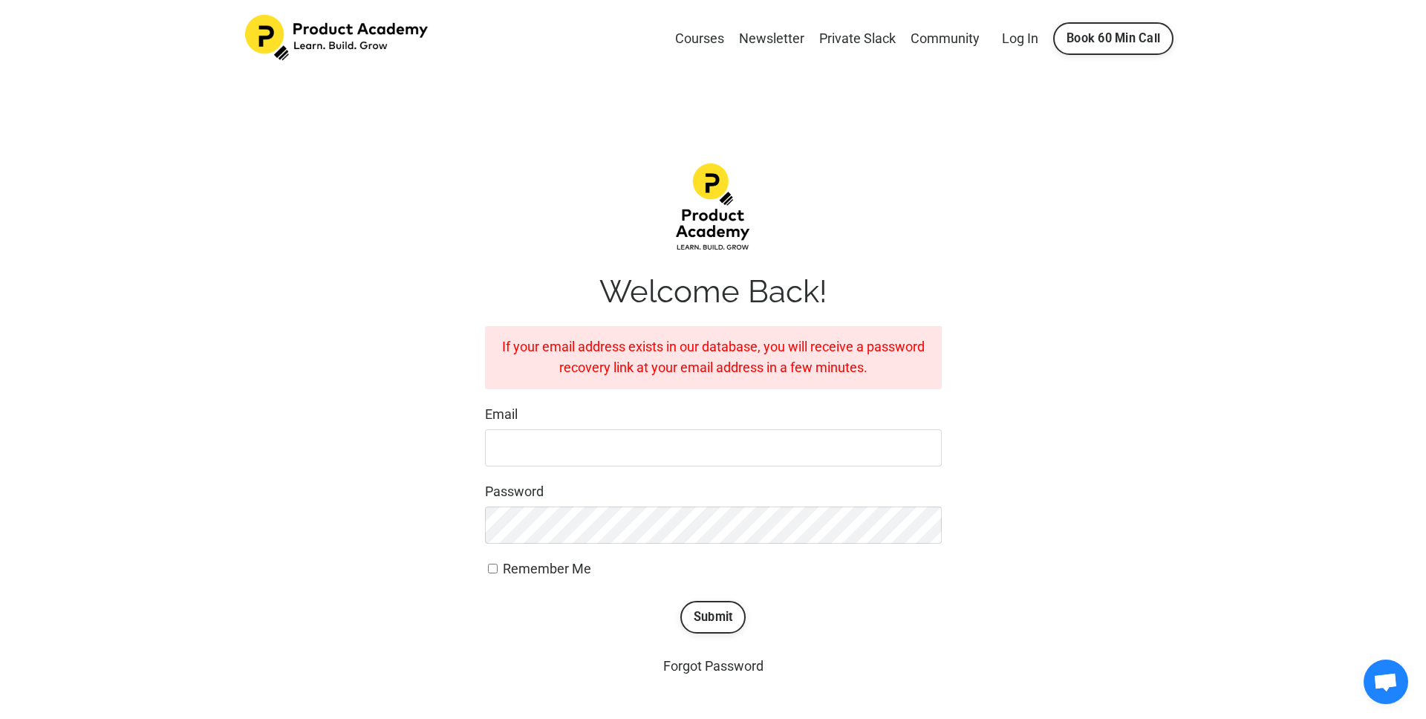
click at [1377, 679] on span "Open chat" at bounding box center [1385, 683] width 25 height 21
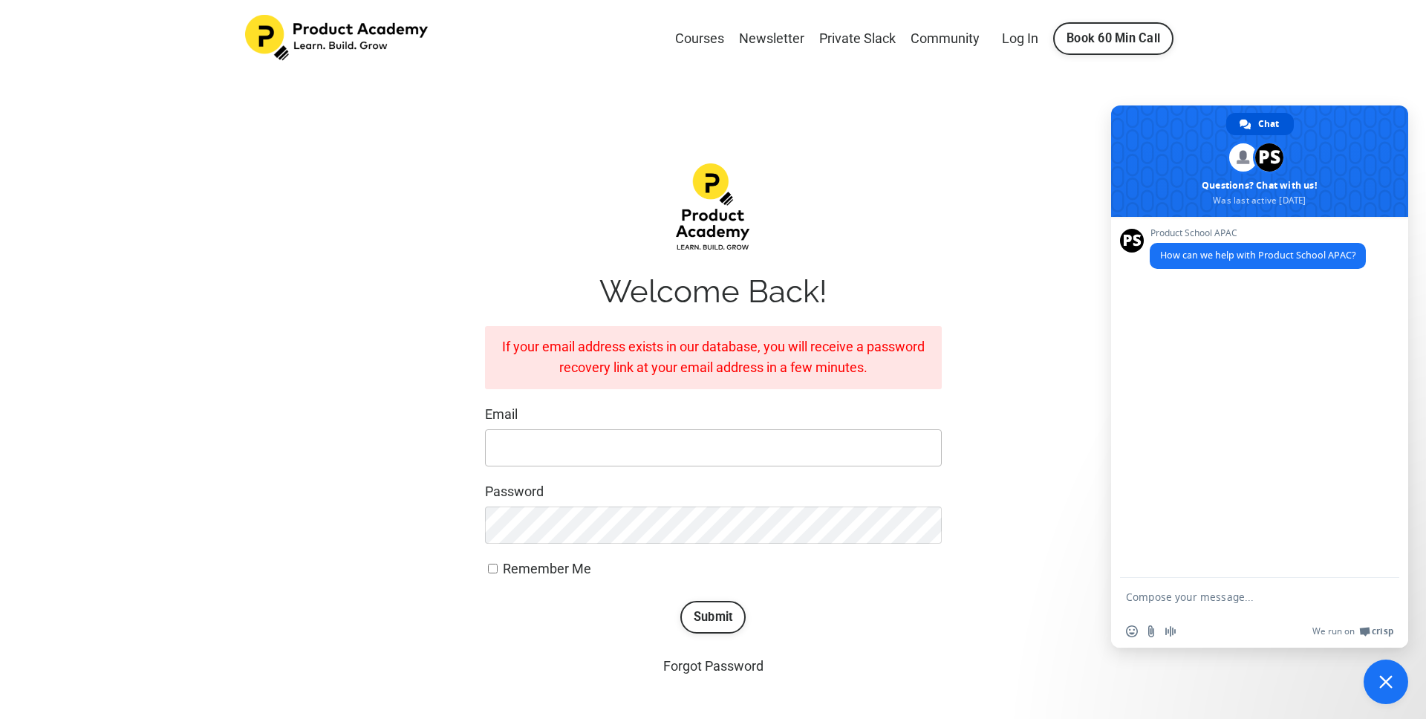
click at [600, 434] on input "Email" at bounding box center [713, 447] width 457 height 37
click at [1189, 590] on textarea "Compose your message..." at bounding box center [1245, 596] width 238 height 37
type textarea "j"
type textarea "unable to sign up"
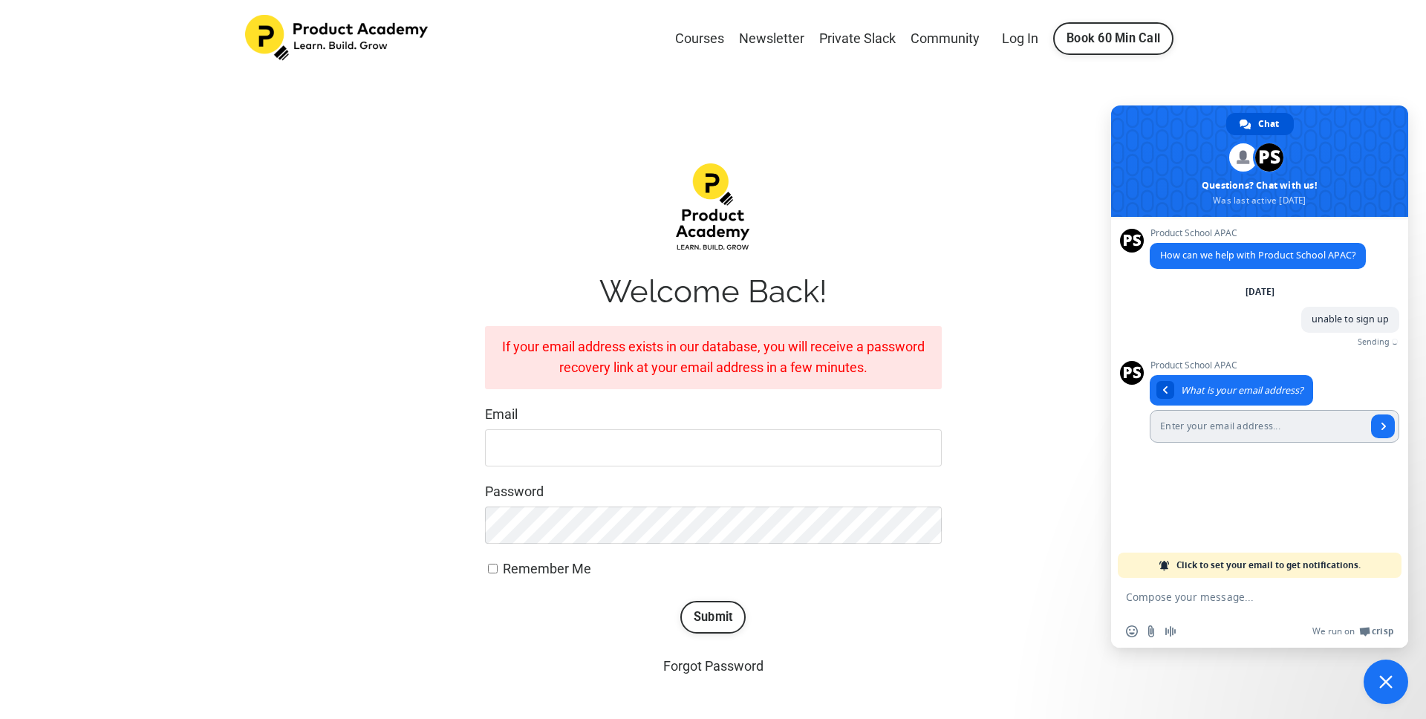
click at [1230, 427] on input "Enter your email address..." at bounding box center [1257, 426] width 217 height 33
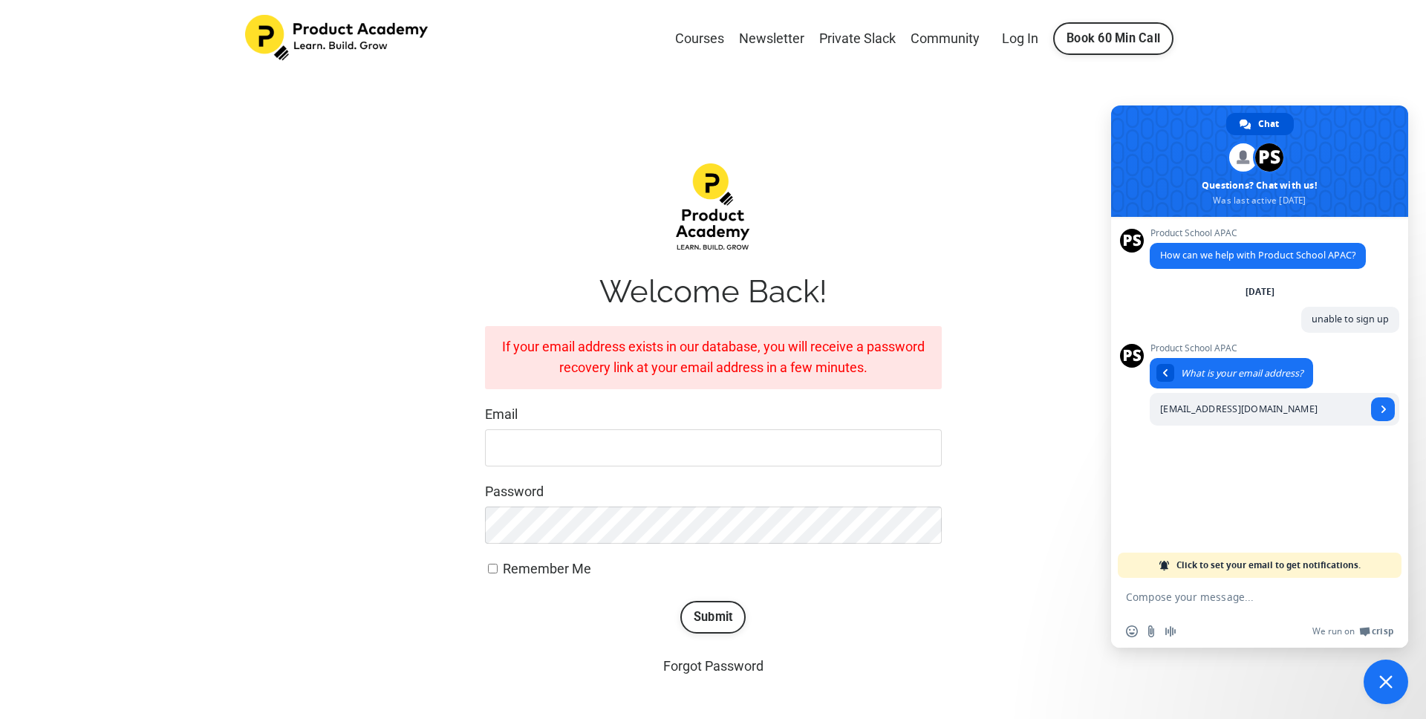
type input "[EMAIL_ADDRESS][DOMAIN_NAME]"
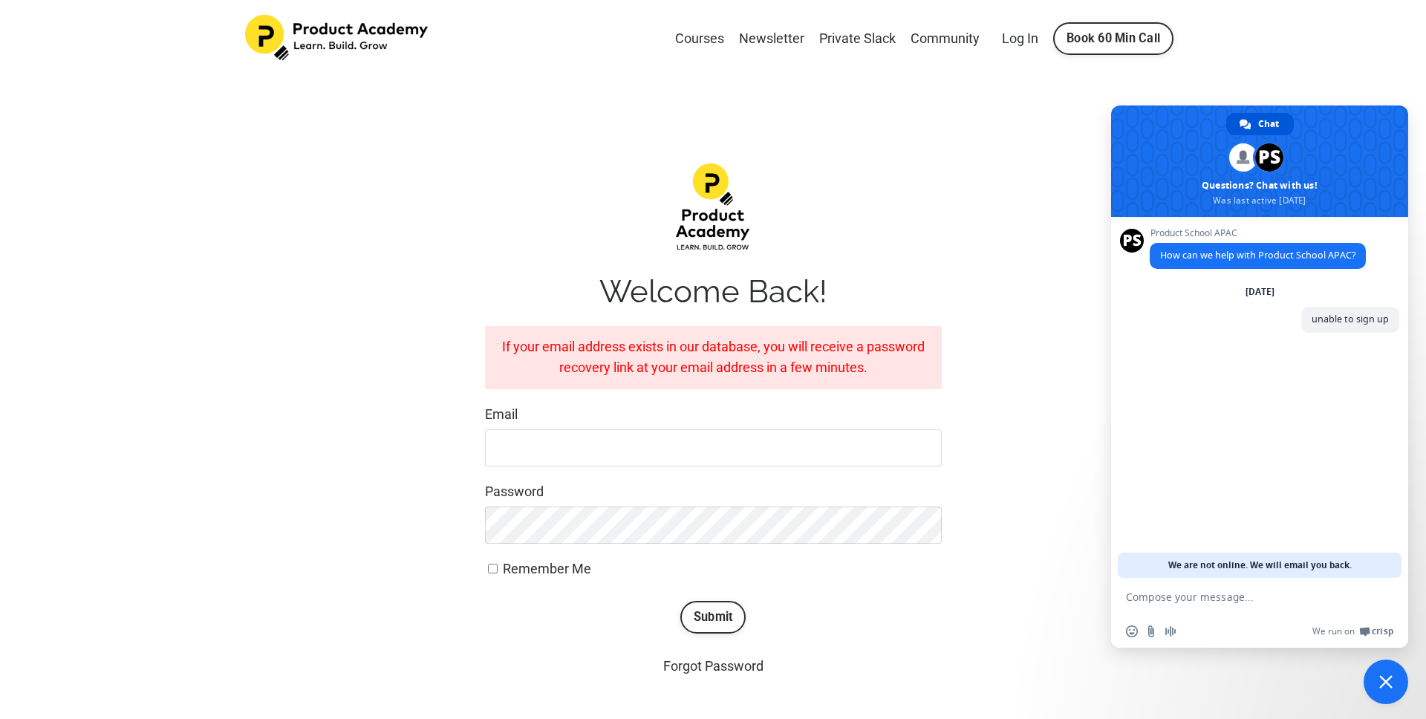
scroll to position [112, 0]
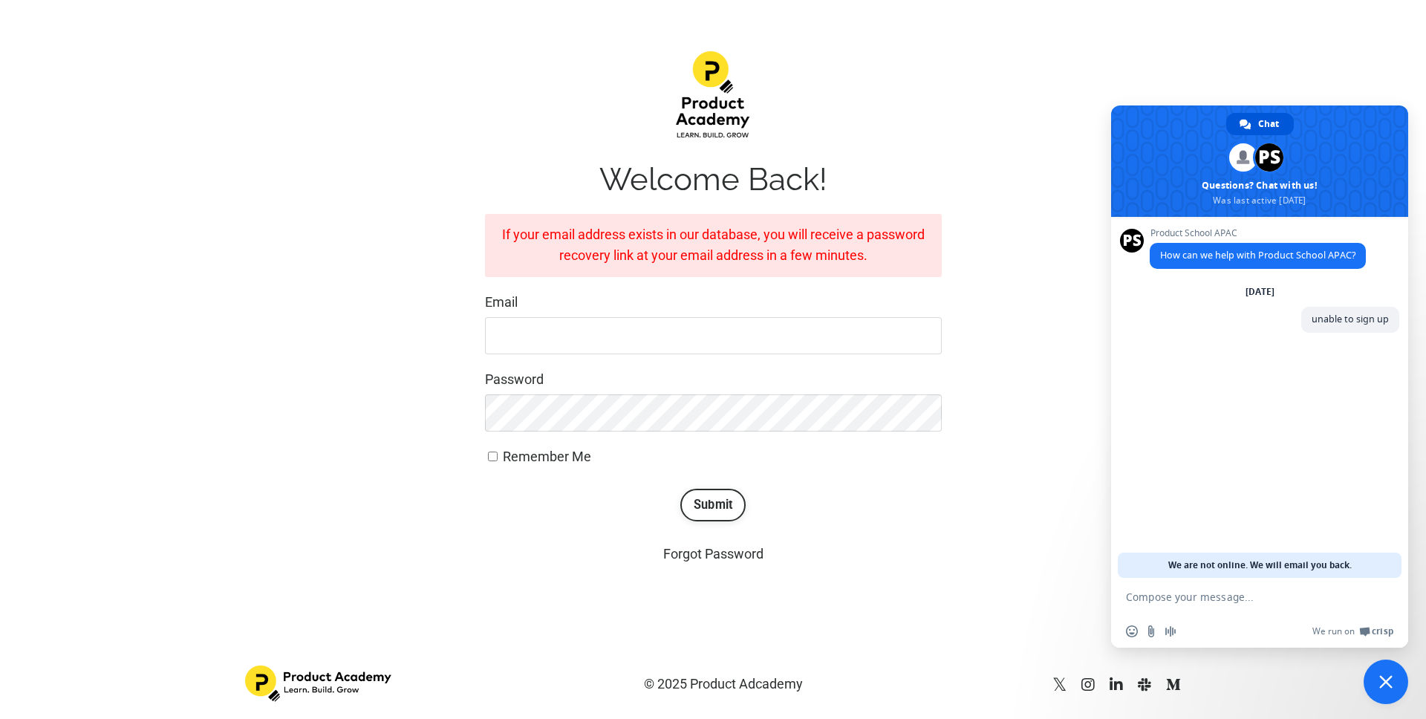
click at [1037, 469] on div "Welcome Back! If your email address exists in our database, you will receive a …" at bounding box center [713, 308] width 958 height 536
click at [1134, 151] on span at bounding box center [1259, 160] width 297 height 111
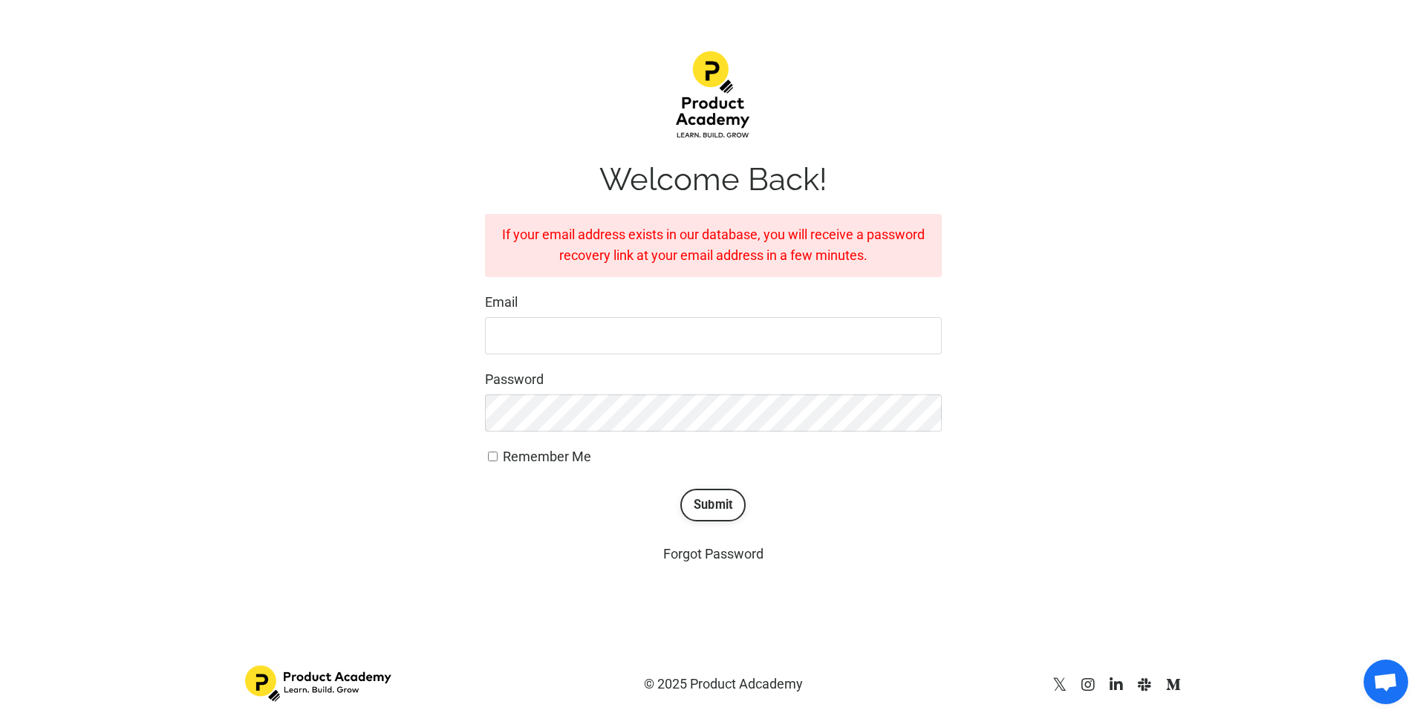
scroll to position [0, 0]
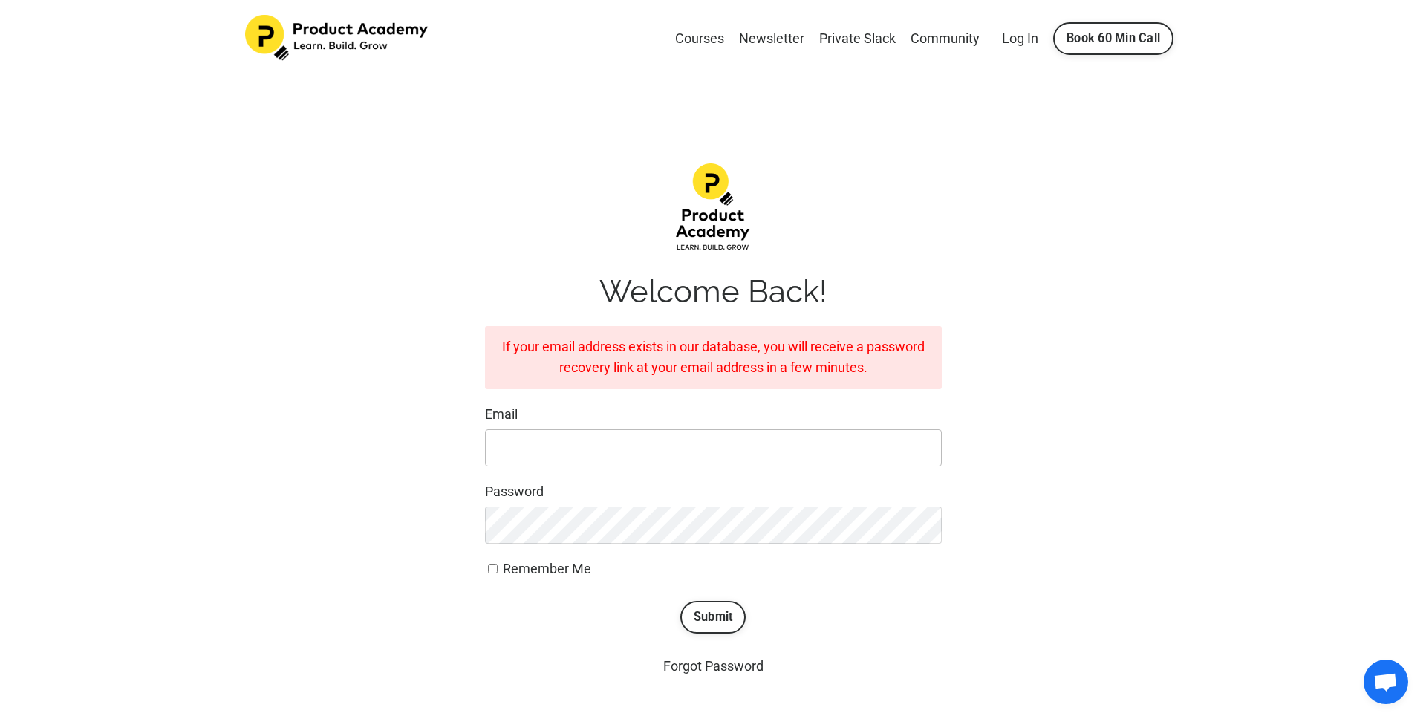
click at [796, 431] on input "Email" at bounding box center [713, 447] width 457 height 37
click at [843, 604] on form "If your email address exists in our database, you will receive a password recov…" at bounding box center [713, 479] width 457 height 307
